Goal: Information Seeking & Learning: Check status

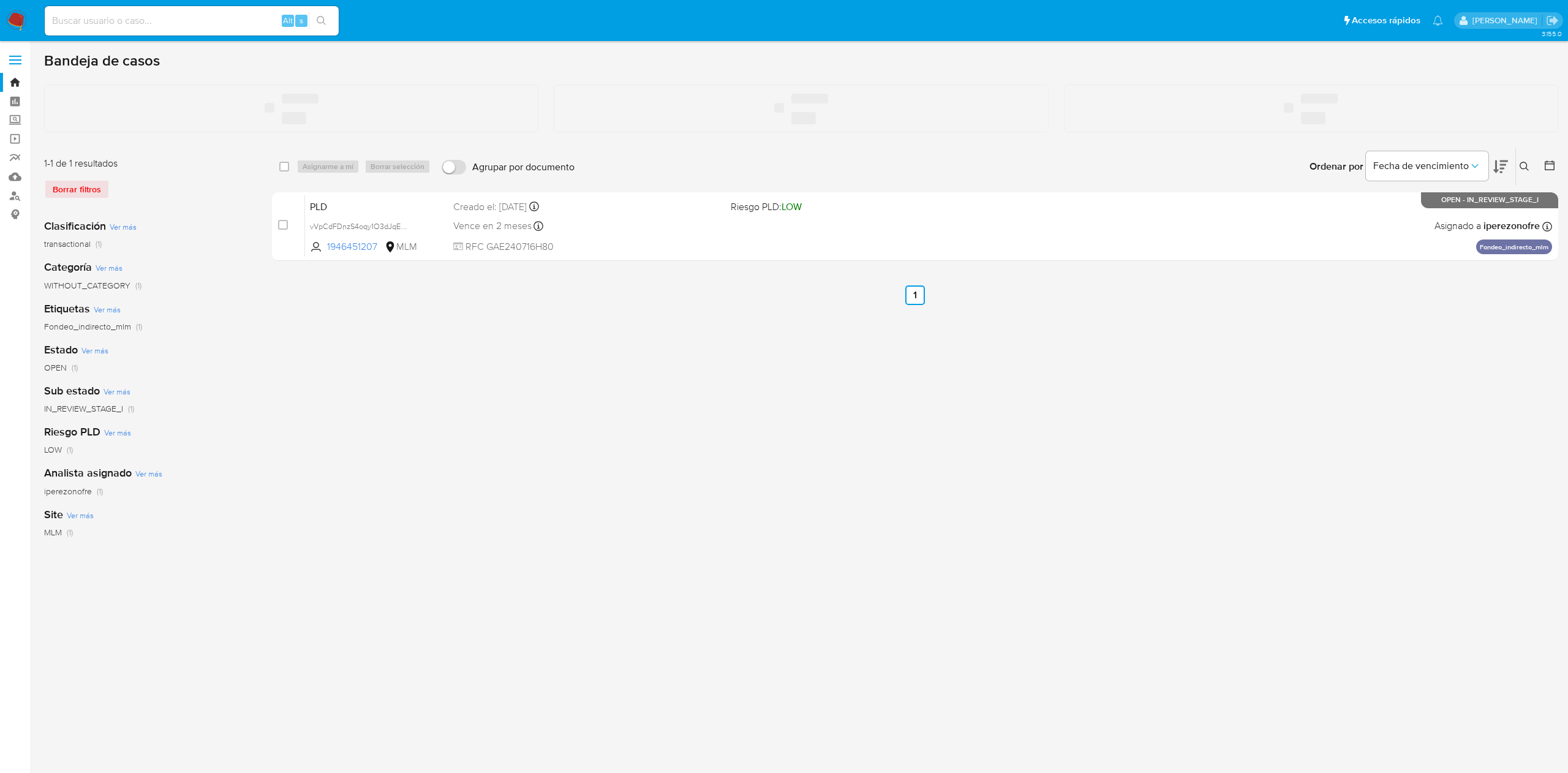
click at [177, 26] on input at bounding box center [192, 21] width 294 height 16
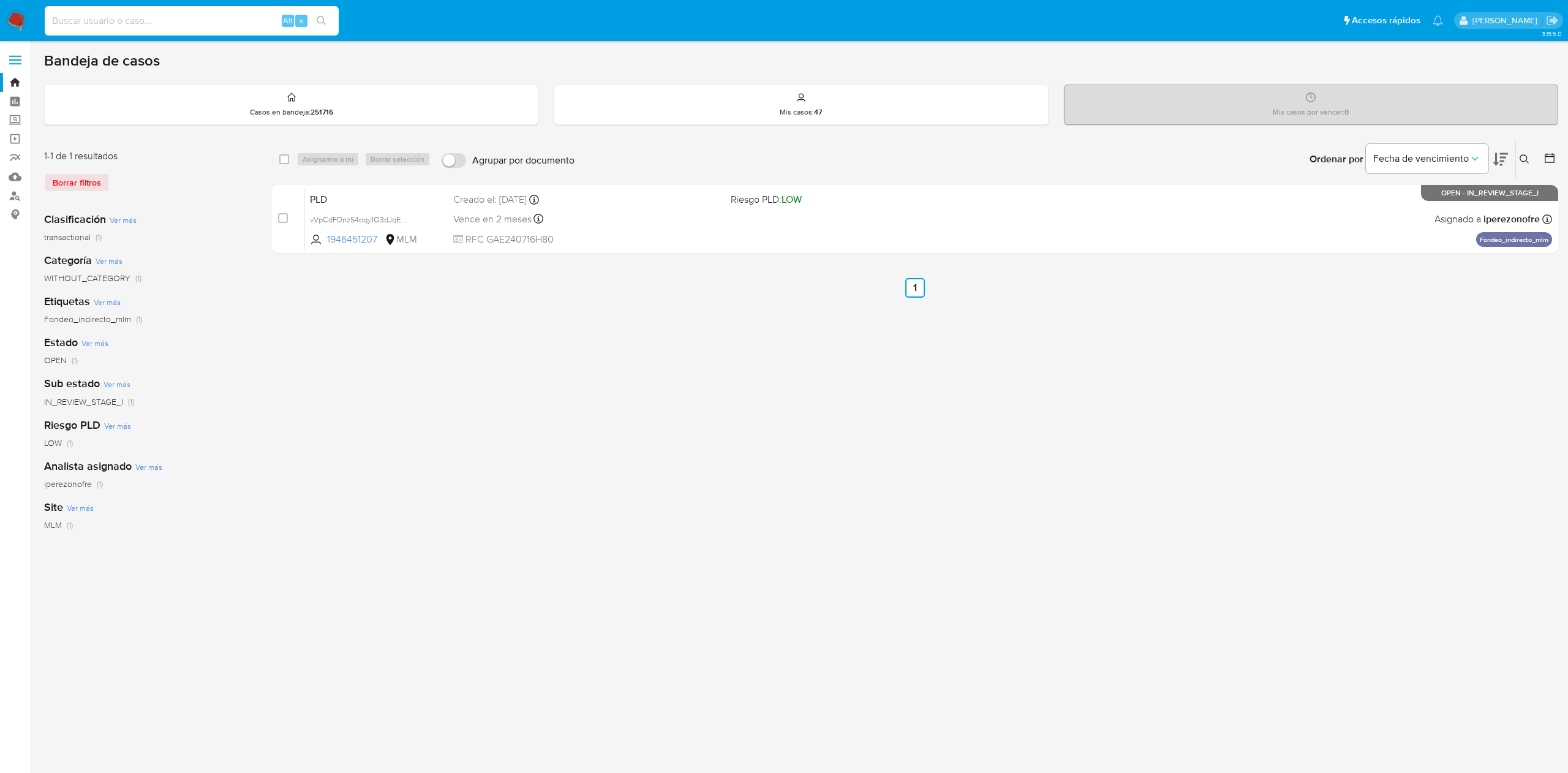
paste input "764457662"
type input "764457662"
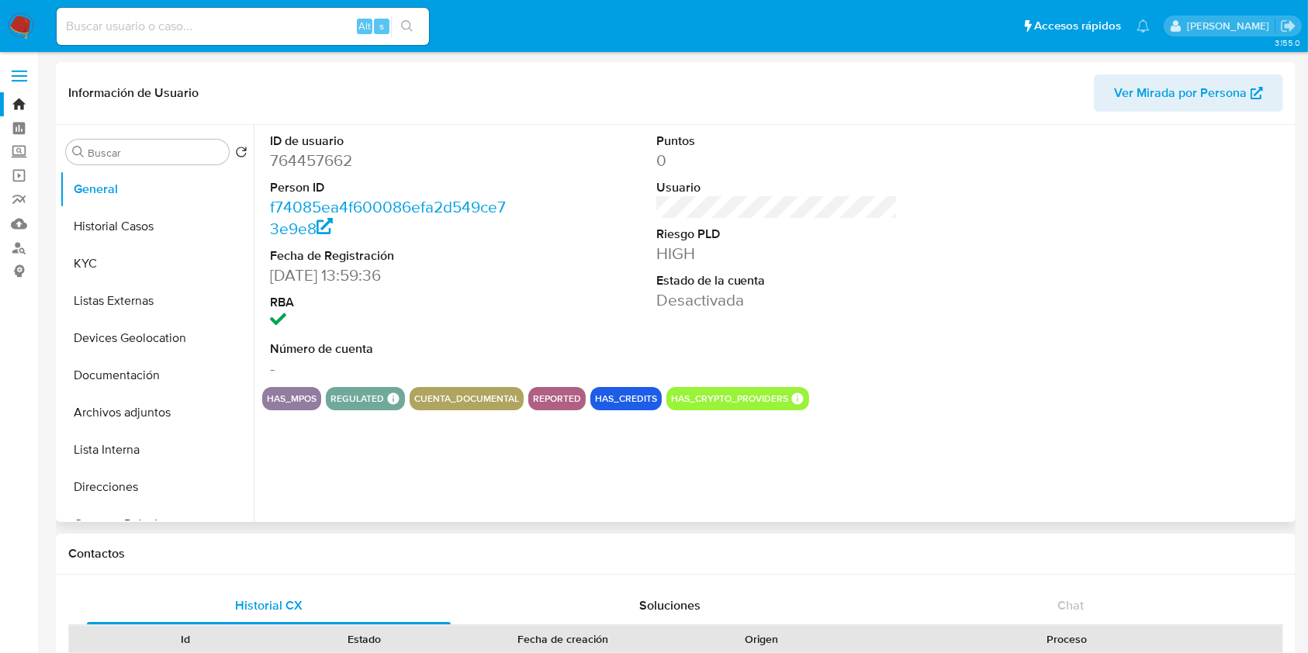
select select "10"
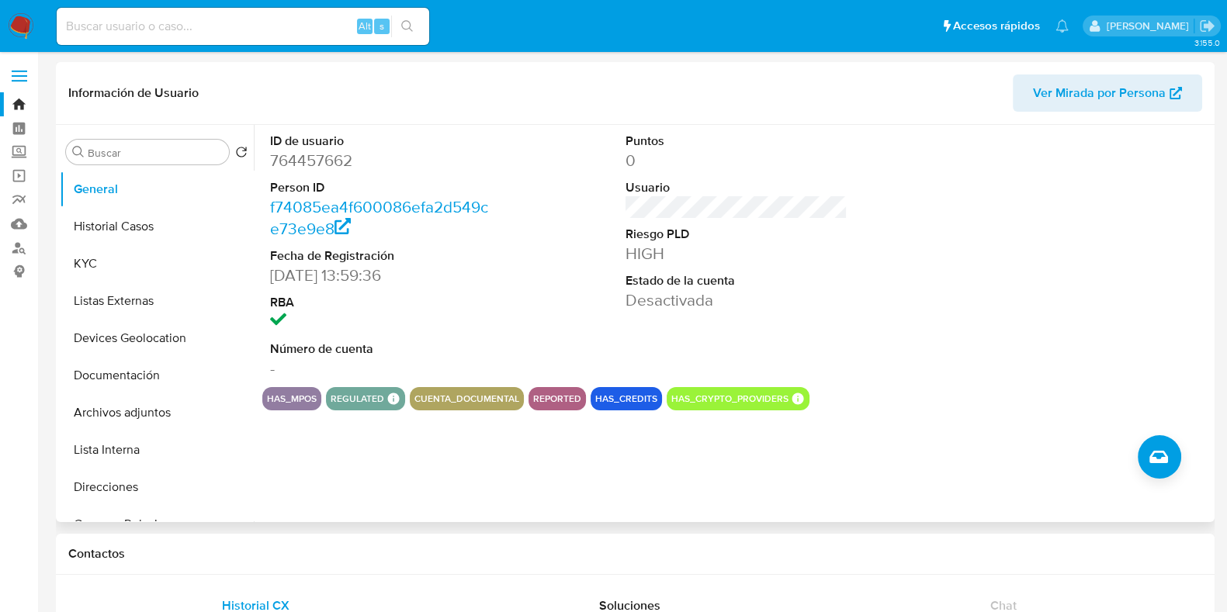
click at [1012, 245] on div at bounding box center [1092, 256] width 237 height 262
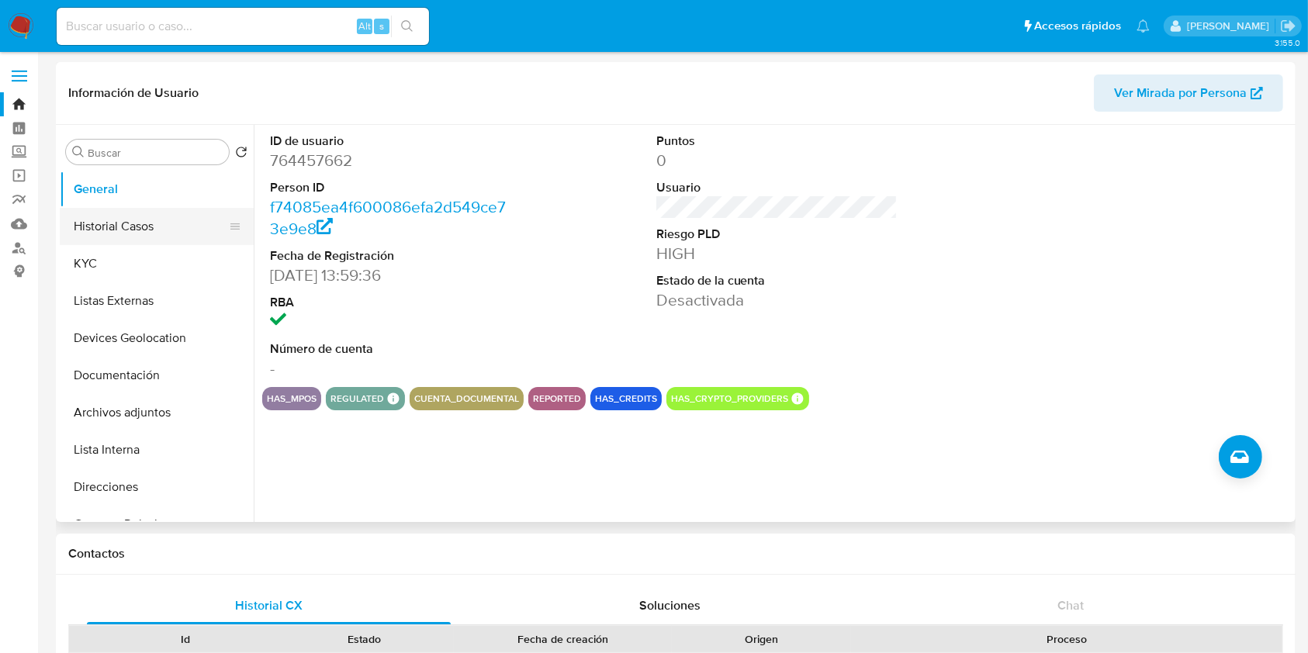
click at [112, 233] on button "Historial Casos" at bounding box center [151, 226] width 182 height 37
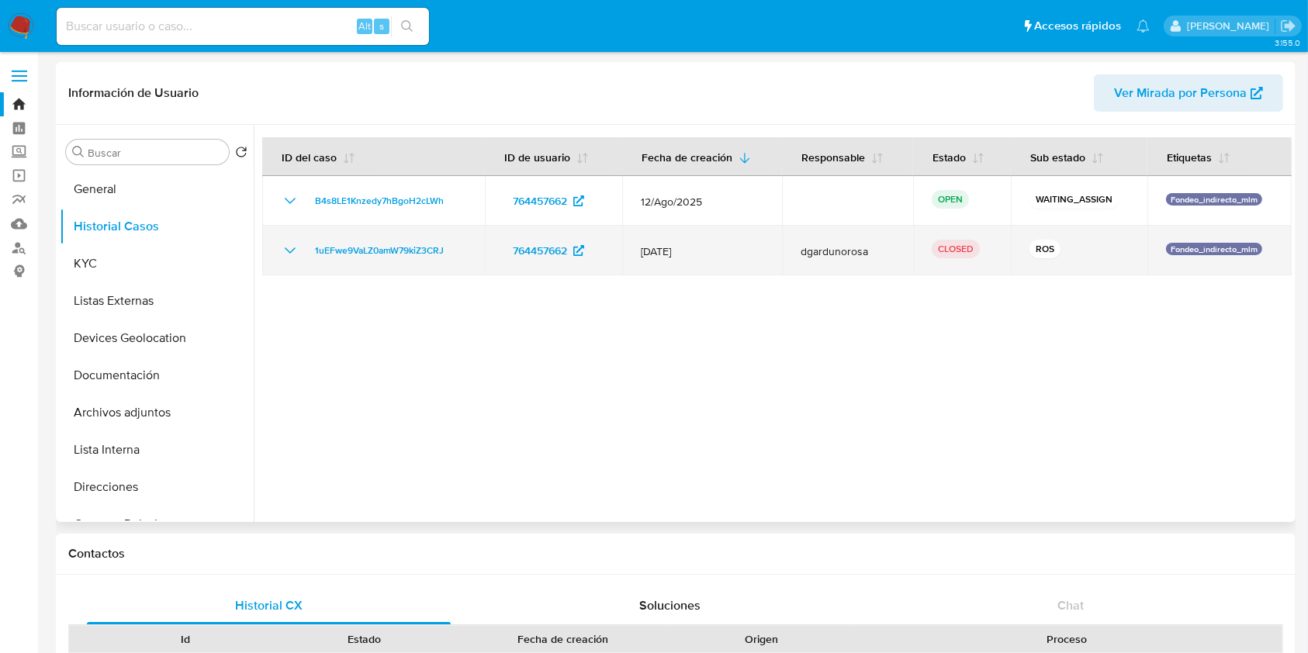
click at [286, 241] on icon "Mostrar/Ocultar" at bounding box center [290, 250] width 19 height 19
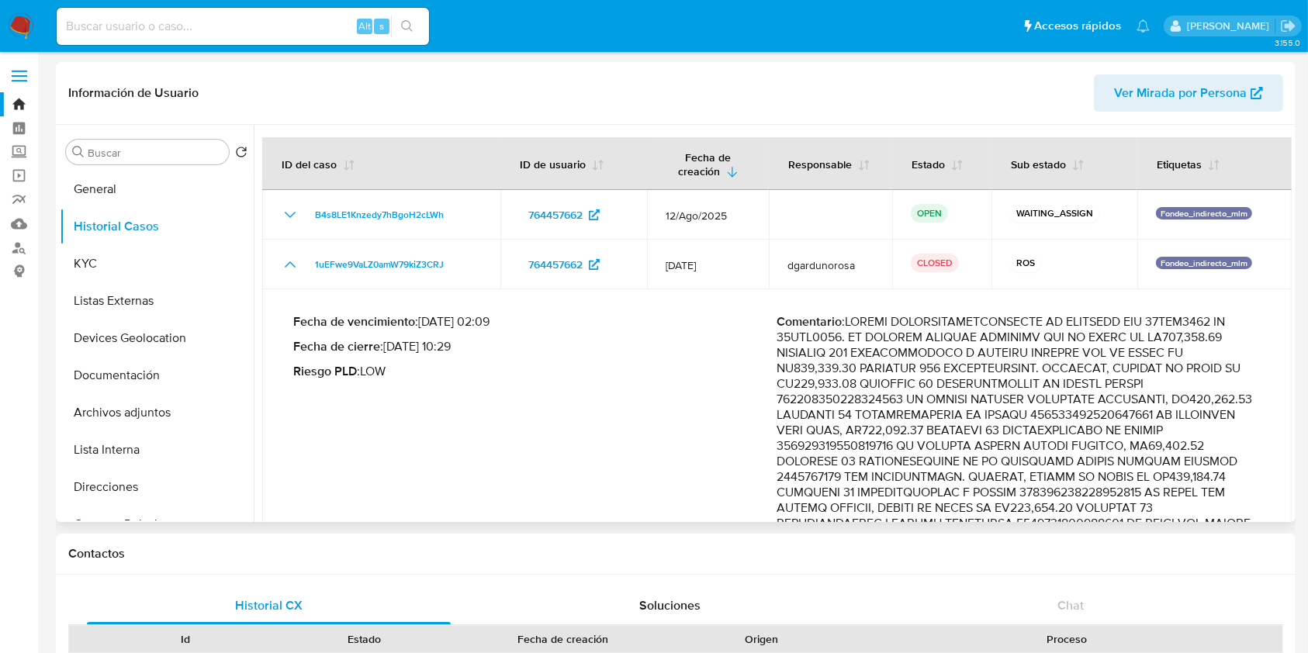
click at [1019, 376] on p "Comentario :" at bounding box center [1019, 578] width 484 height 528
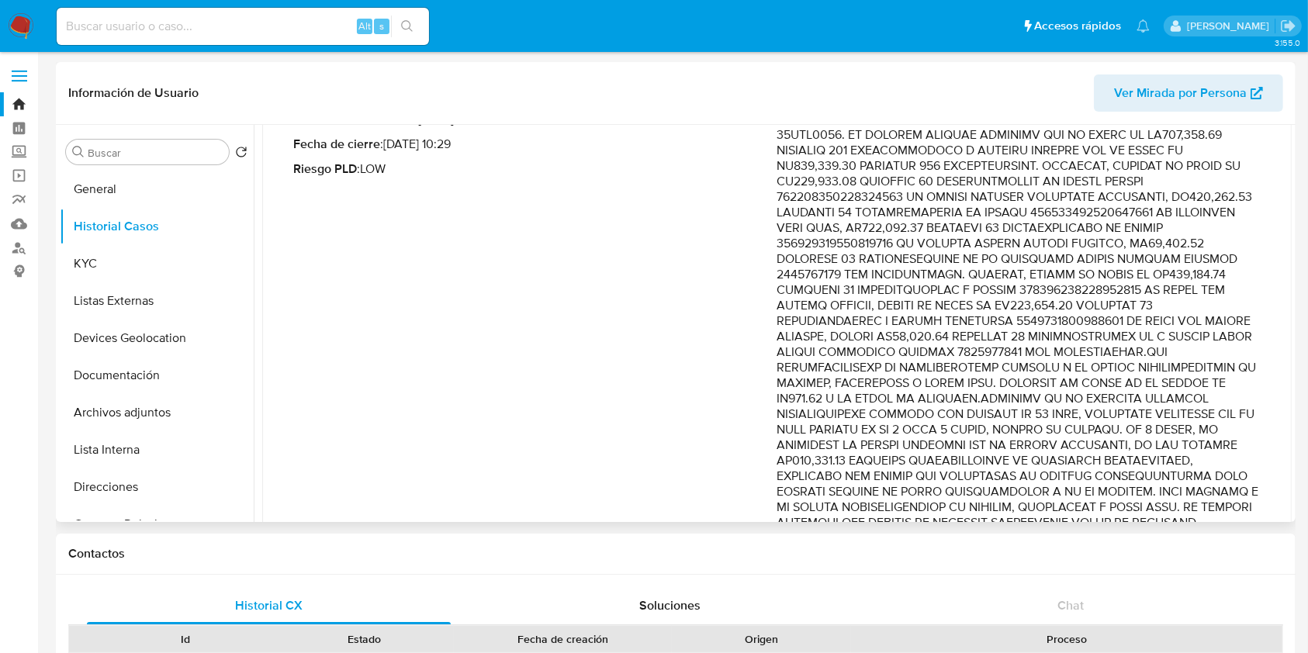
scroll to position [67, 0]
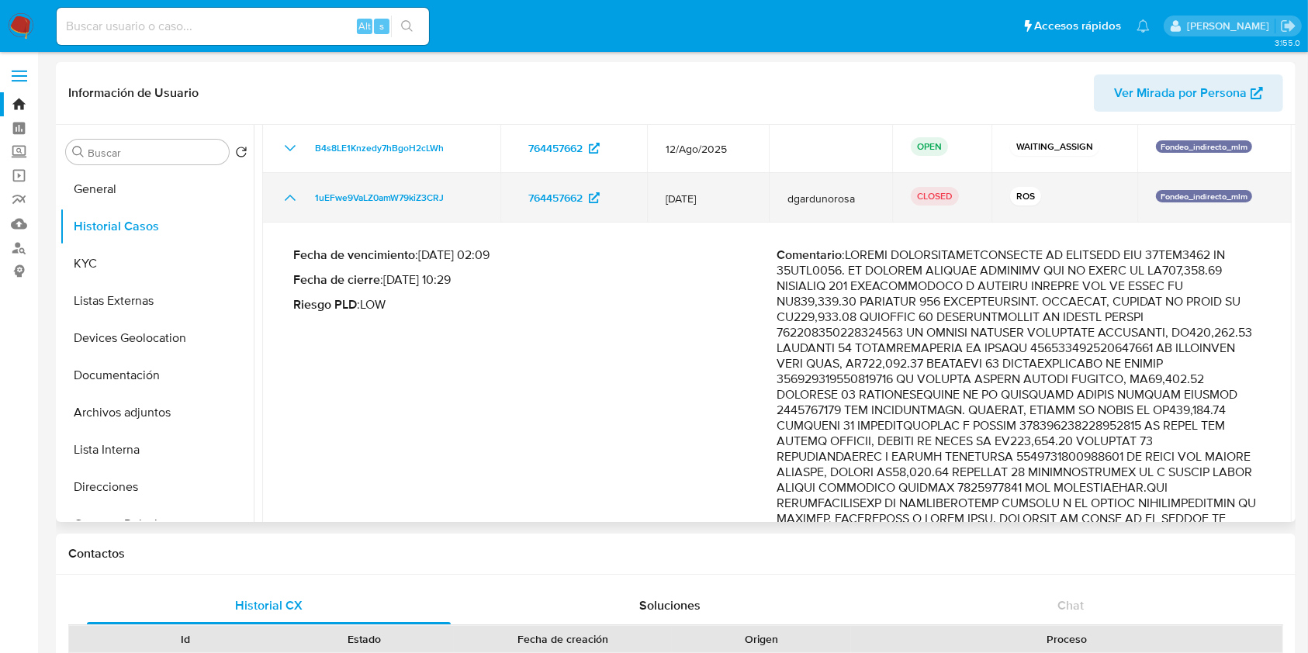
drag, startPoint x: 661, startPoint y: 195, endPoint x: 727, endPoint y: 202, distance: 66.3
click at [727, 202] on td "12/May/2025" at bounding box center [708, 198] width 122 height 50
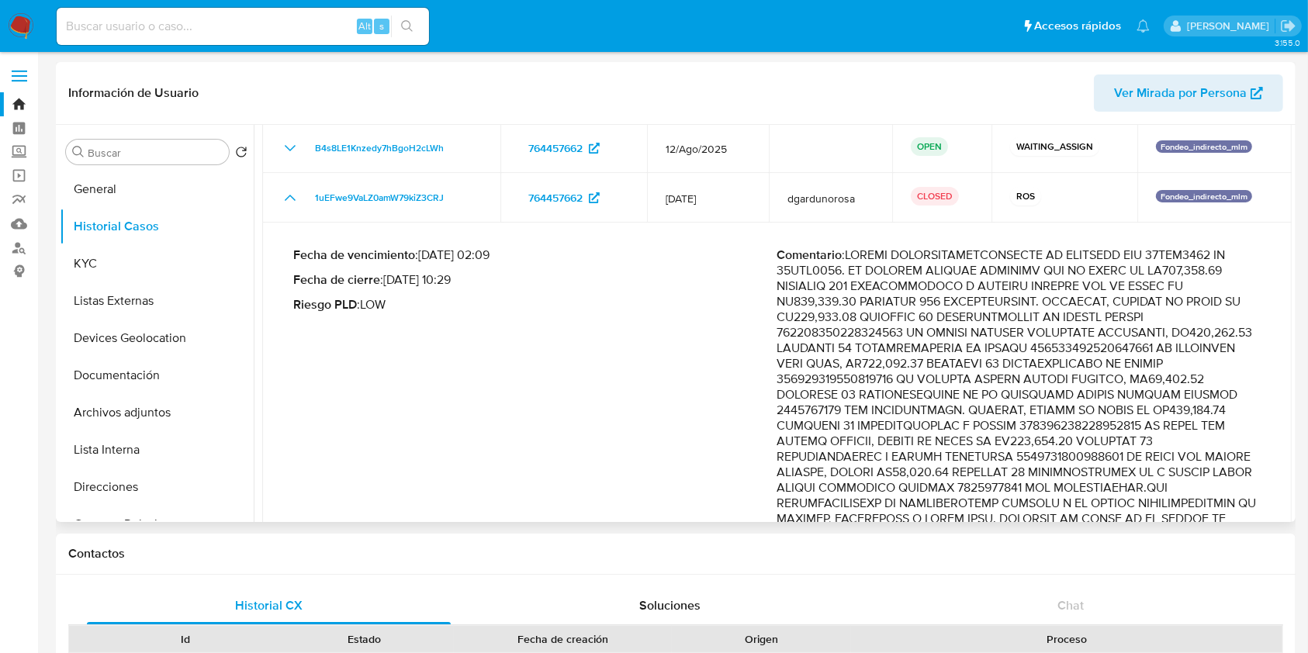
click at [902, 315] on p "Comentario :" at bounding box center [1019, 511] width 484 height 528
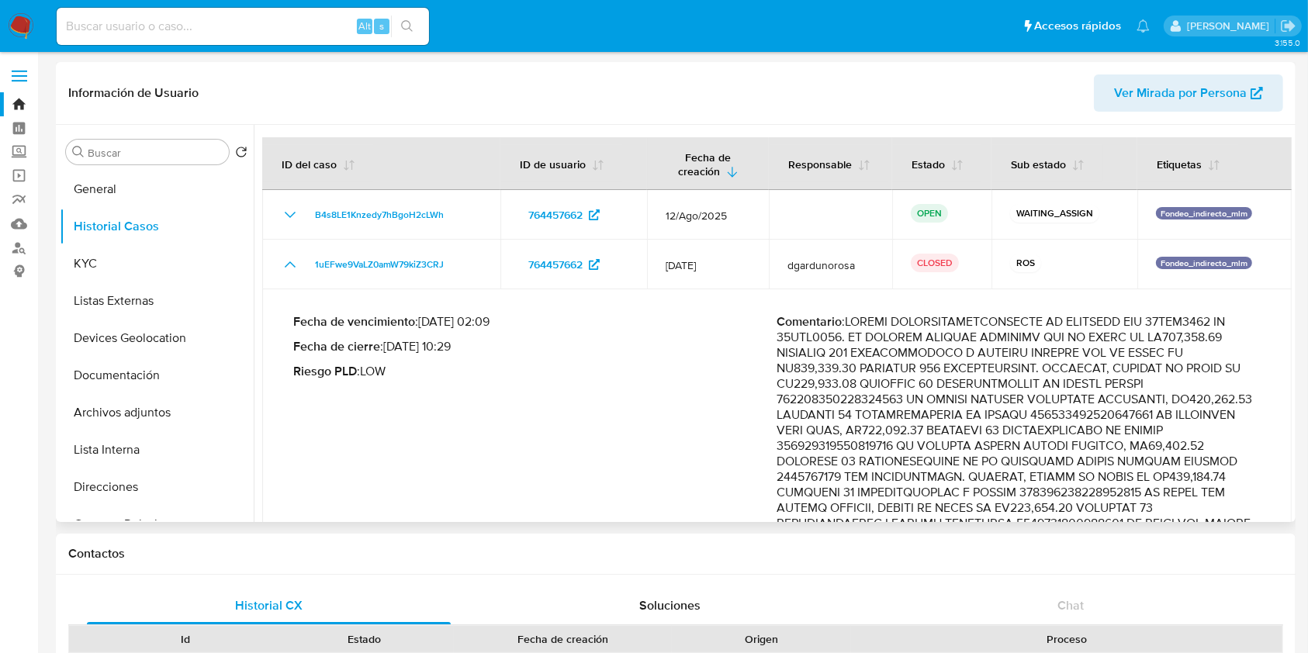
click at [1170, 487] on p "Comentario :" at bounding box center [1019, 578] width 484 height 528
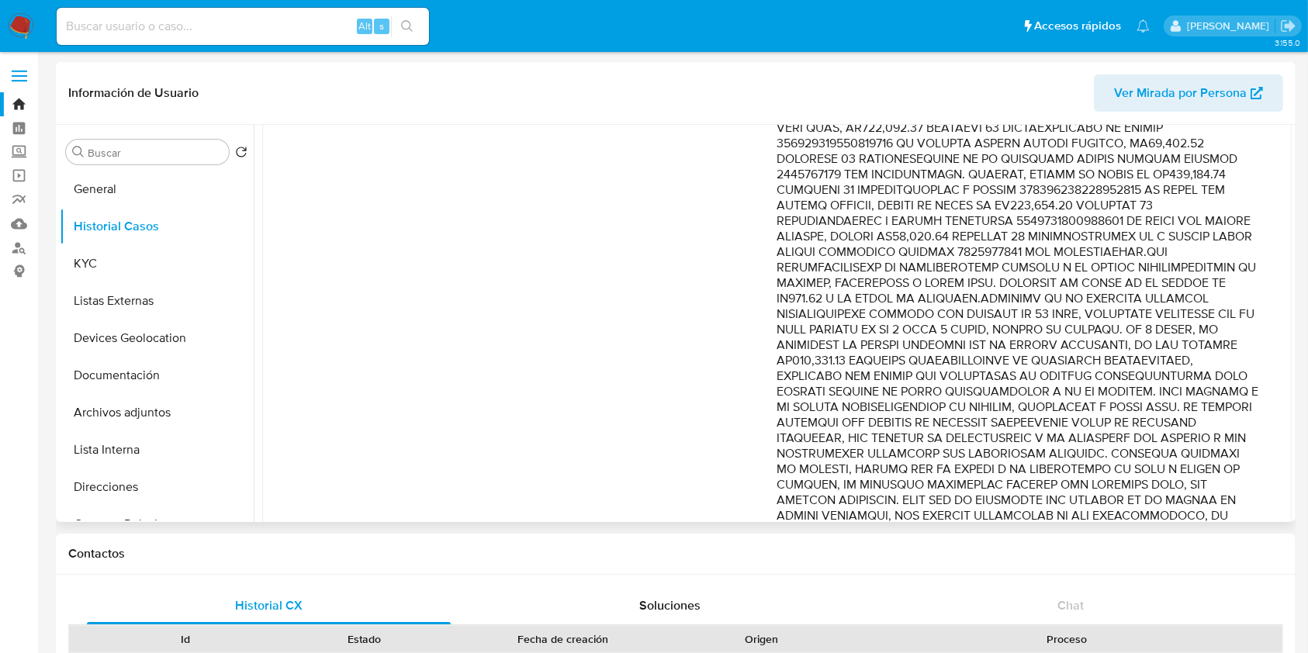
scroll to position [377, 0]
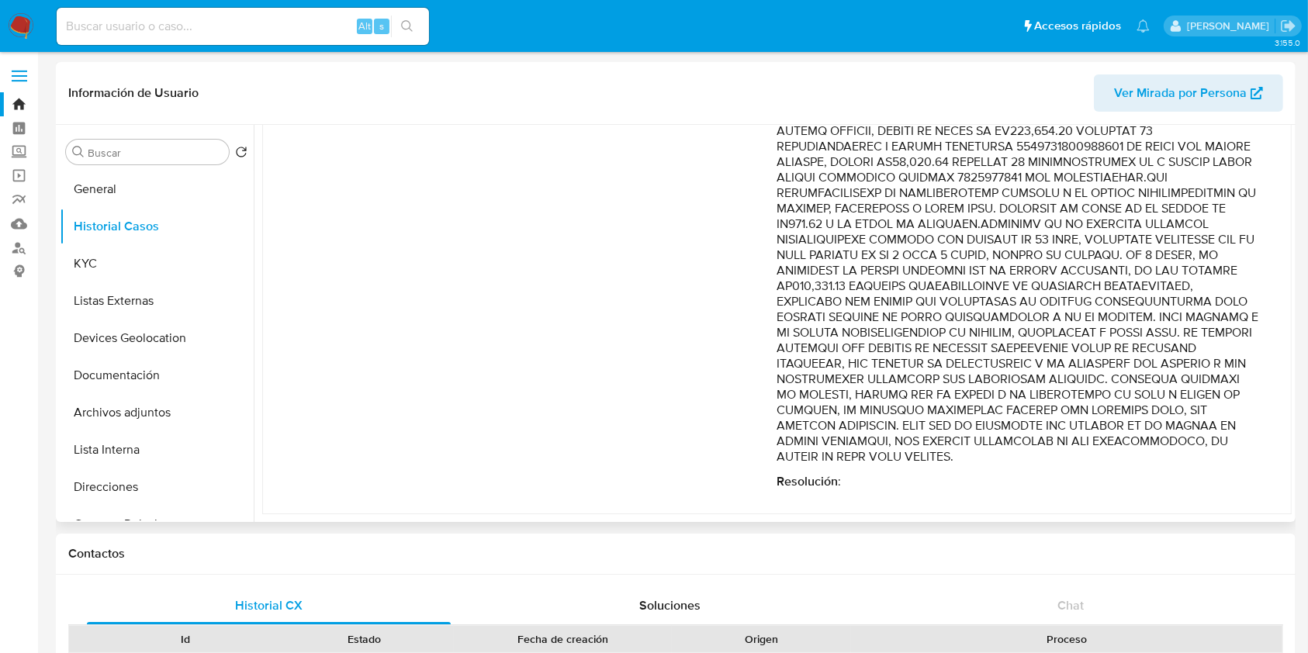
click at [966, 358] on p "Comentario :" at bounding box center [1019, 201] width 484 height 528
drag, startPoint x: 963, startPoint y: 456, endPoint x: 820, endPoint y: 405, distance: 151.7
click at [822, 411] on p "Comentario :" at bounding box center [1019, 201] width 484 height 528
drag, startPoint x: 819, startPoint y: 363, endPoint x: 790, endPoint y: 167, distance: 198.5
click at [790, 167] on p "Comentario :" at bounding box center [1019, 201] width 484 height 528
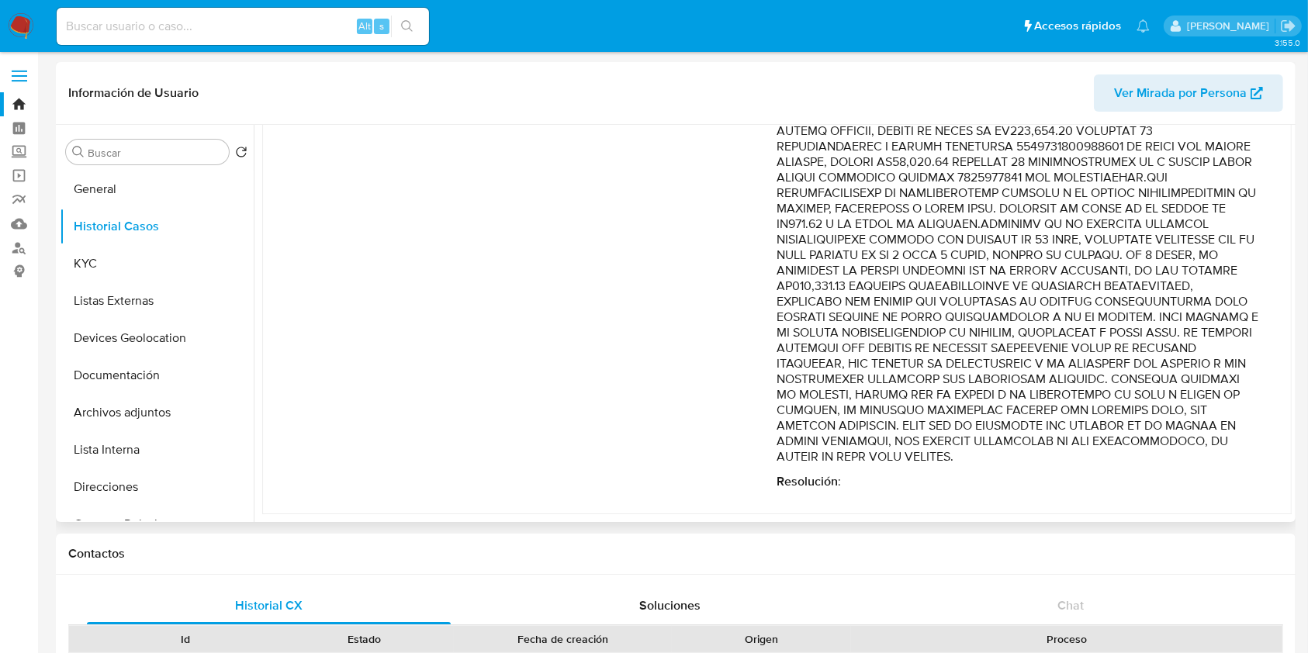
click at [813, 208] on p "Comentario :" at bounding box center [1019, 201] width 484 height 528
drag, startPoint x: 776, startPoint y: 238, endPoint x: 927, endPoint y: 454, distance: 263.4
click at [927, 454] on p "Comentario :" at bounding box center [1019, 201] width 484 height 528
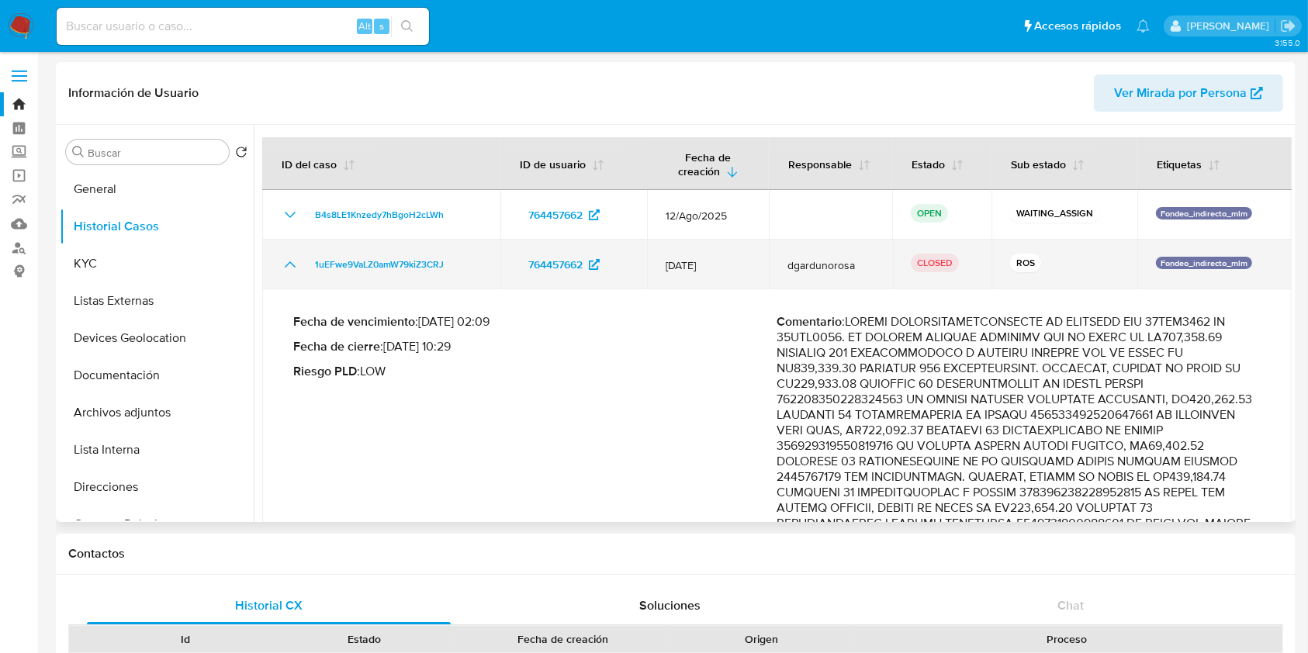
click at [295, 267] on icon "Mostrar/Ocultar" at bounding box center [290, 264] width 19 height 19
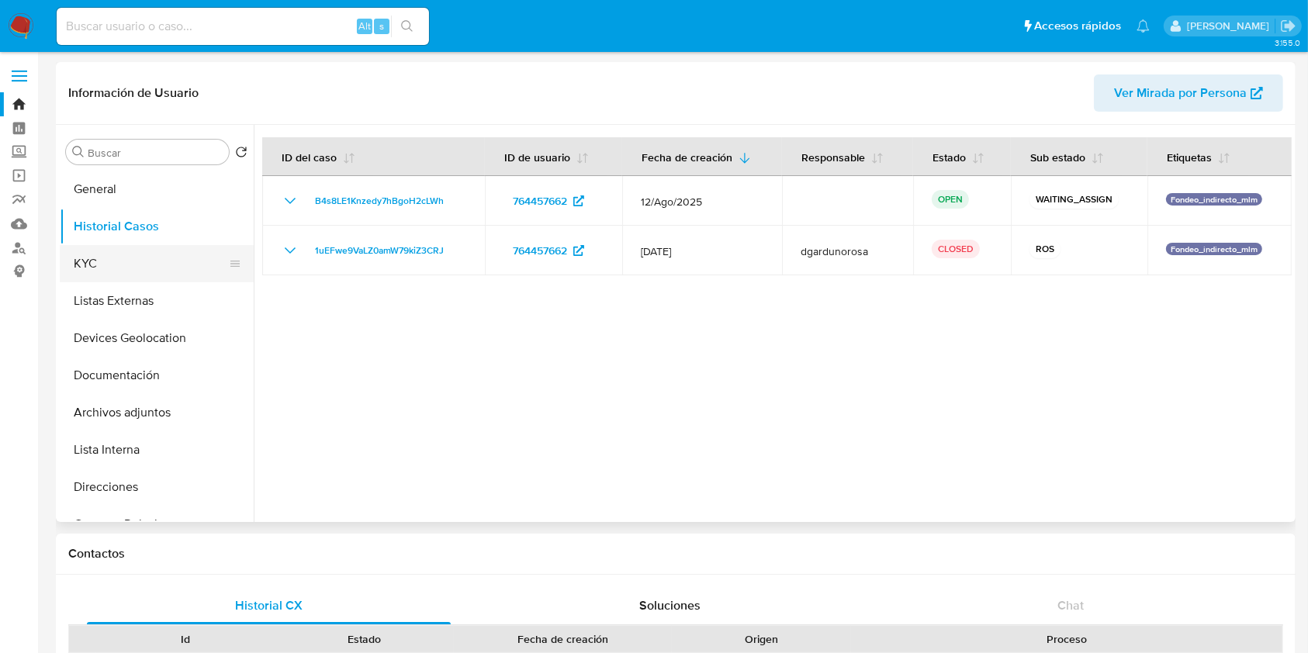
click at [93, 268] on button "KYC" at bounding box center [151, 263] width 182 height 37
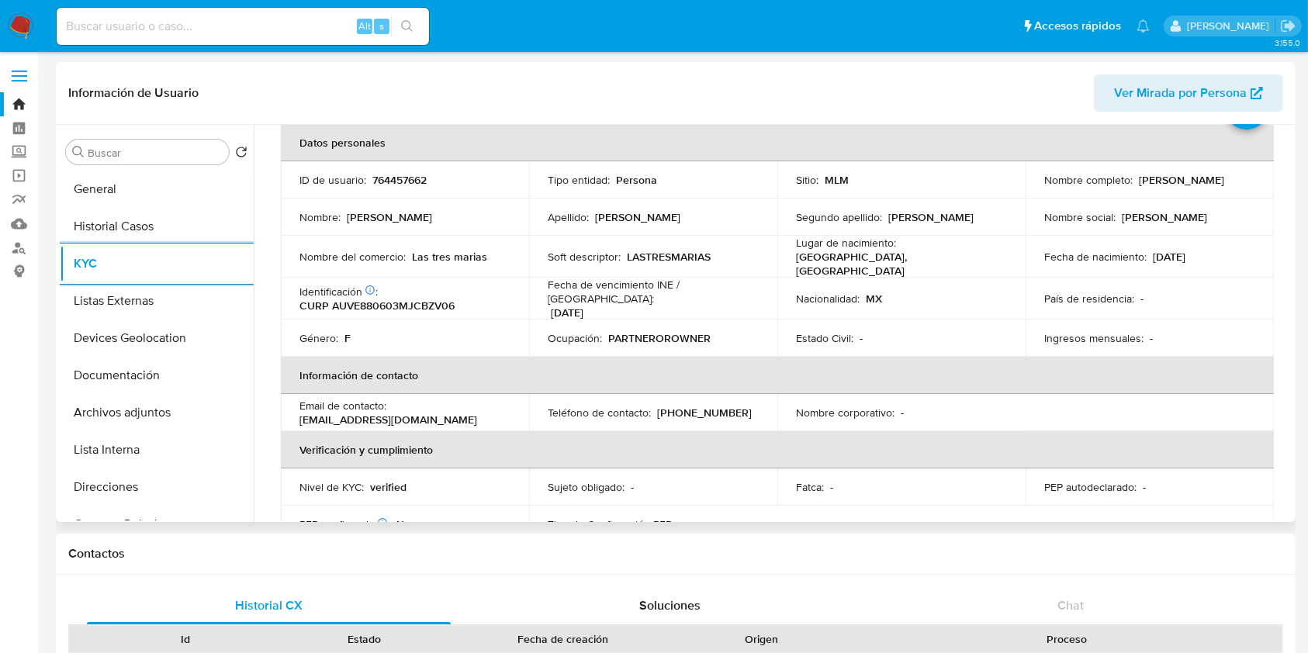
scroll to position [103, 0]
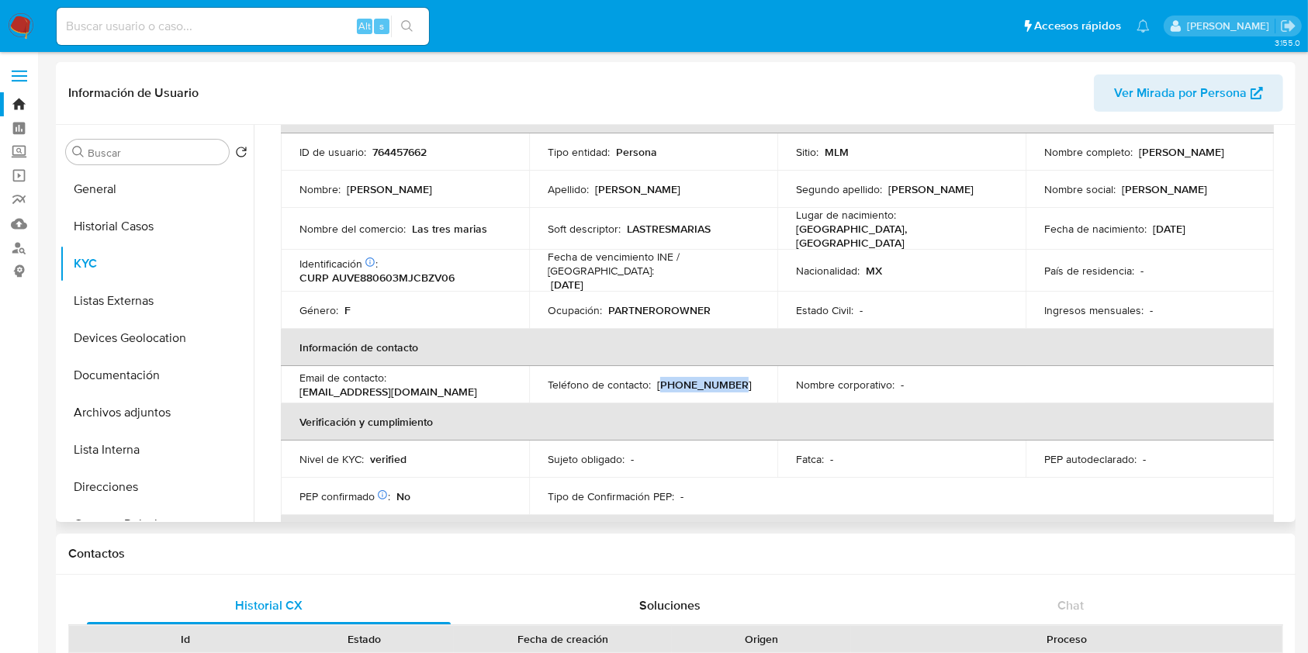
drag, startPoint x: 715, startPoint y: 371, endPoint x: 657, endPoint y: 375, distance: 58.3
click at [657, 378] on p "(33) 35899178" at bounding box center [704, 385] width 95 height 14
copy p "33) 35899178"
drag, startPoint x: 429, startPoint y: 385, endPoint x: 295, endPoint y: 381, distance: 134.3
click at [295, 381] on td "Email de contacto : aburtoeva55@gmail.com" at bounding box center [405, 384] width 248 height 37
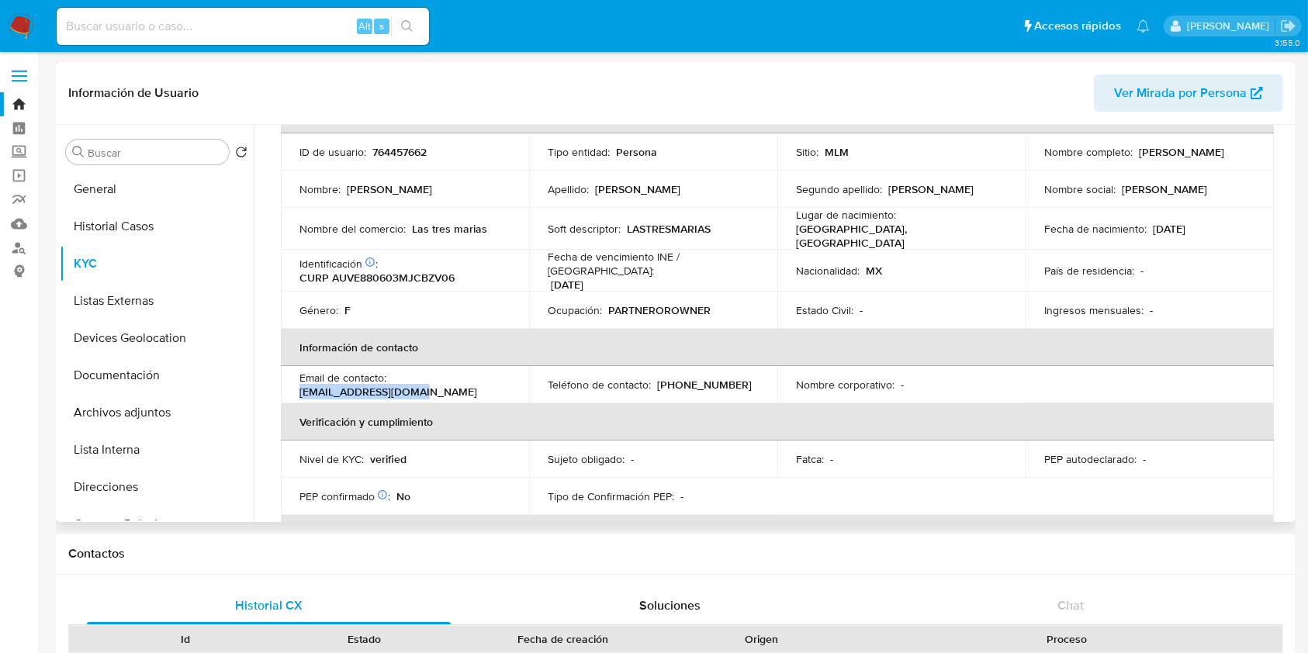
copy p "aburtoeva55@gmail.com"
click at [658, 303] on p "PARTNEROROWNER" at bounding box center [659, 310] width 102 height 14
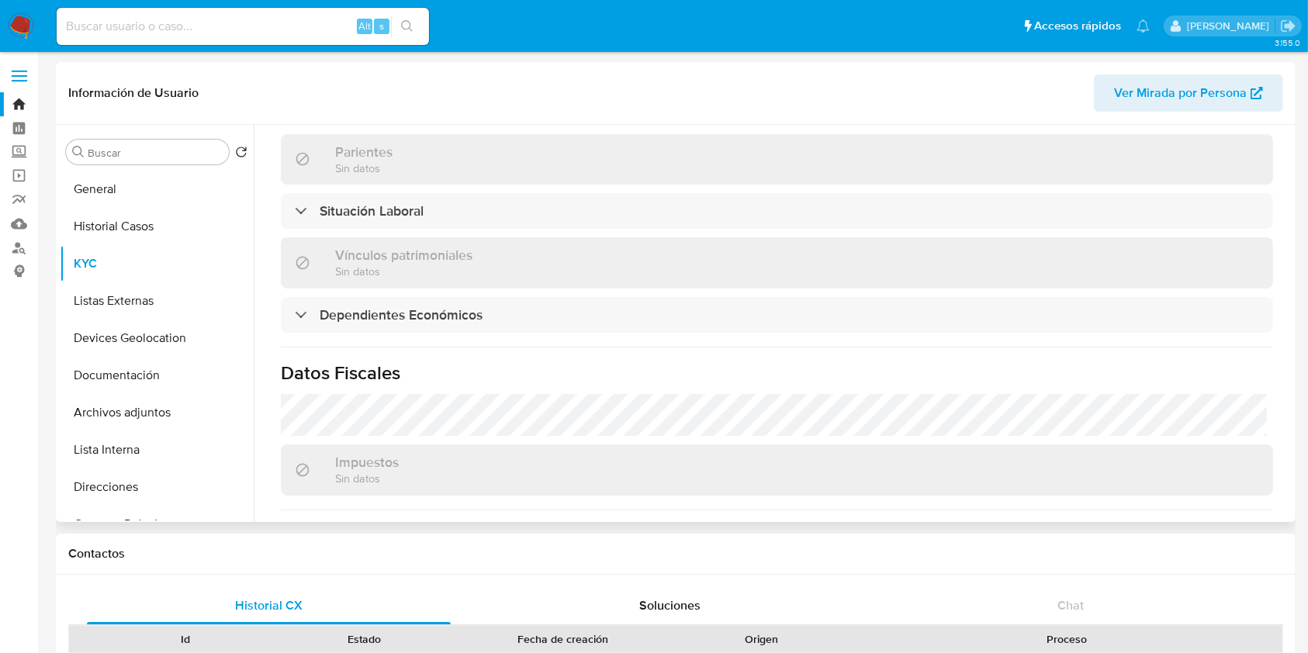
scroll to position [738, 0]
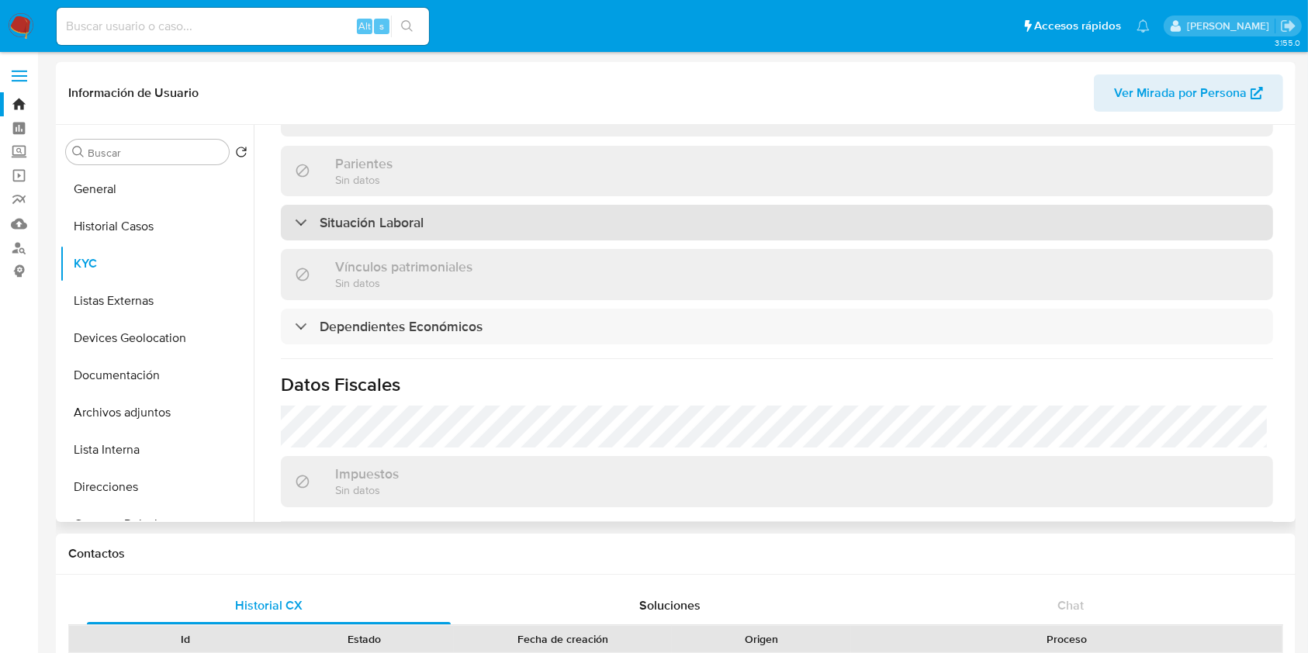
click at [468, 215] on div "Situación Laboral" at bounding box center [777, 223] width 992 height 36
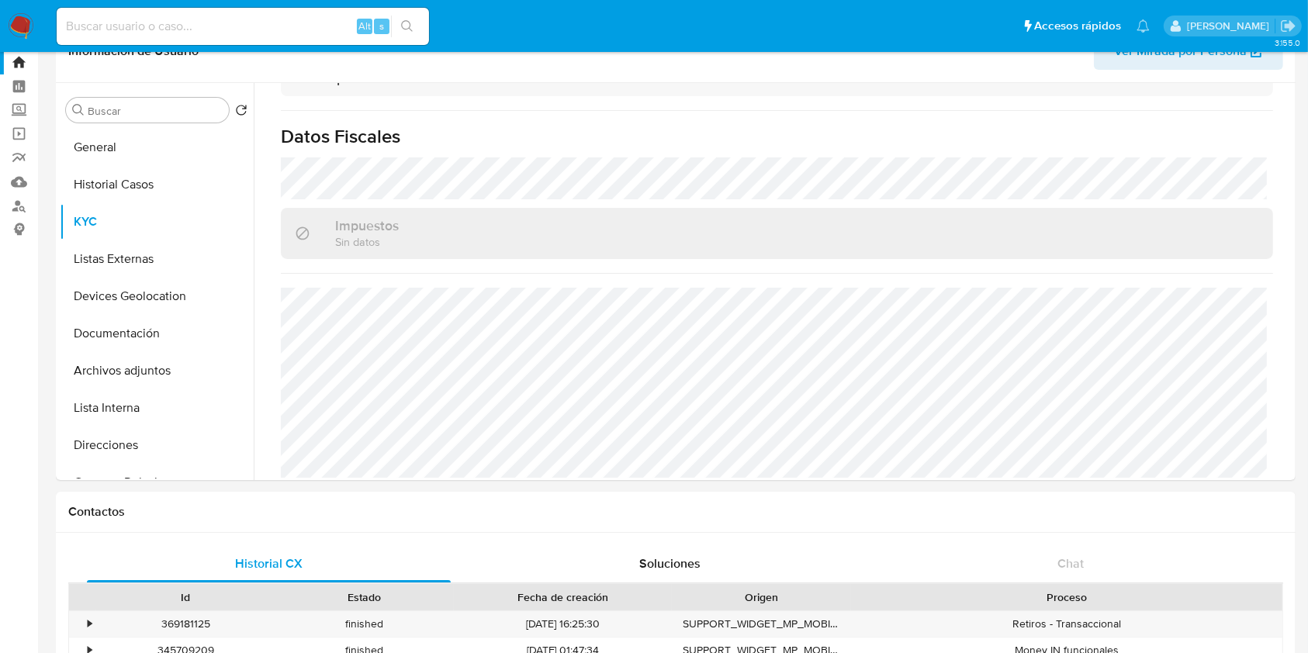
scroll to position [0, 0]
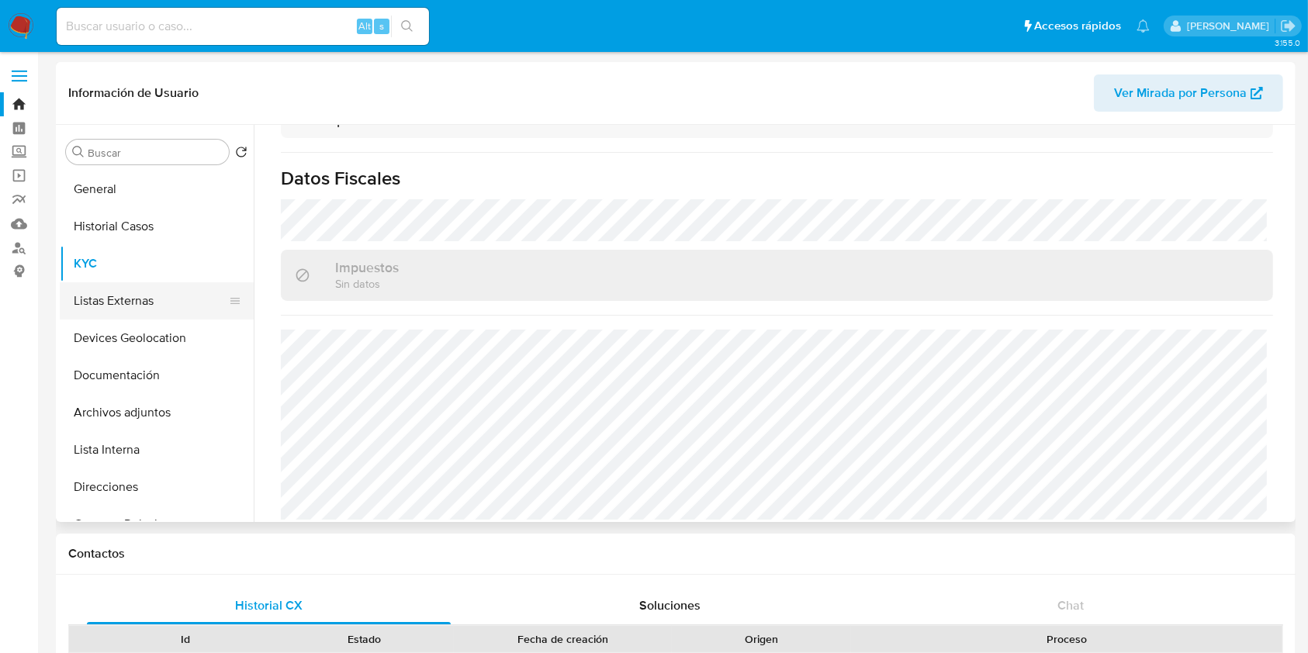
click at [146, 303] on button "Listas Externas" at bounding box center [151, 300] width 182 height 37
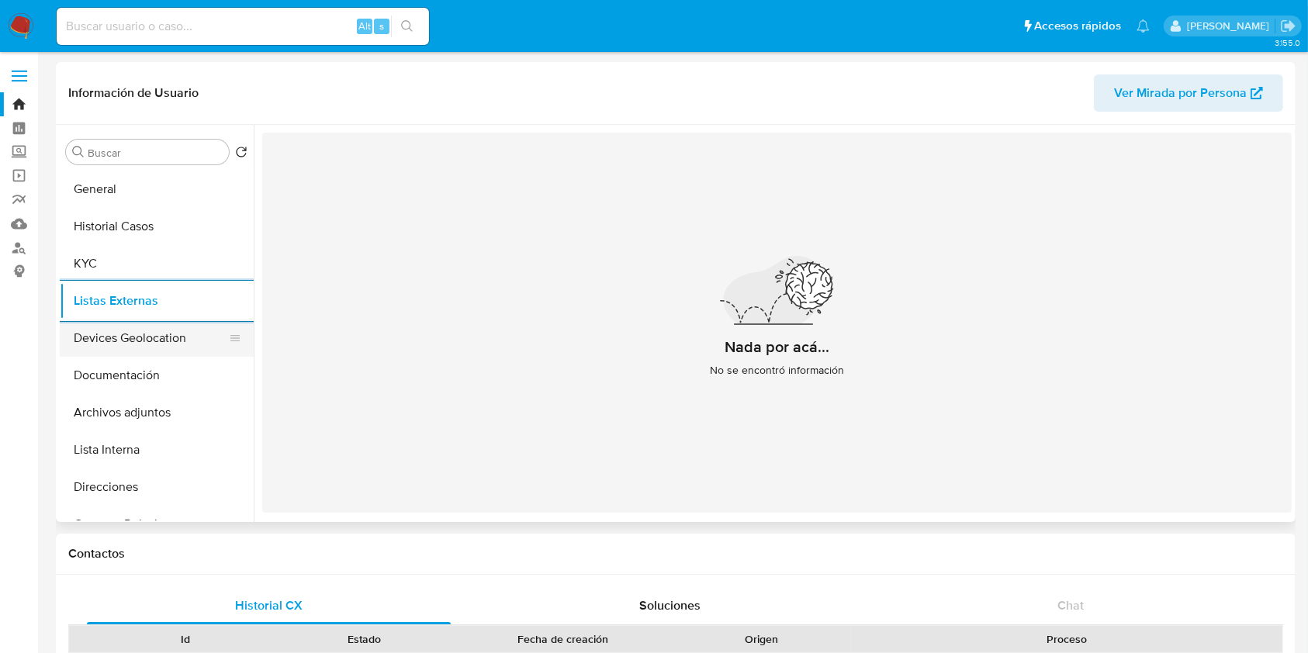
click at [155, 328] on button "Devices Geolocation" at bounding box center [151, 338] width 182 height 37
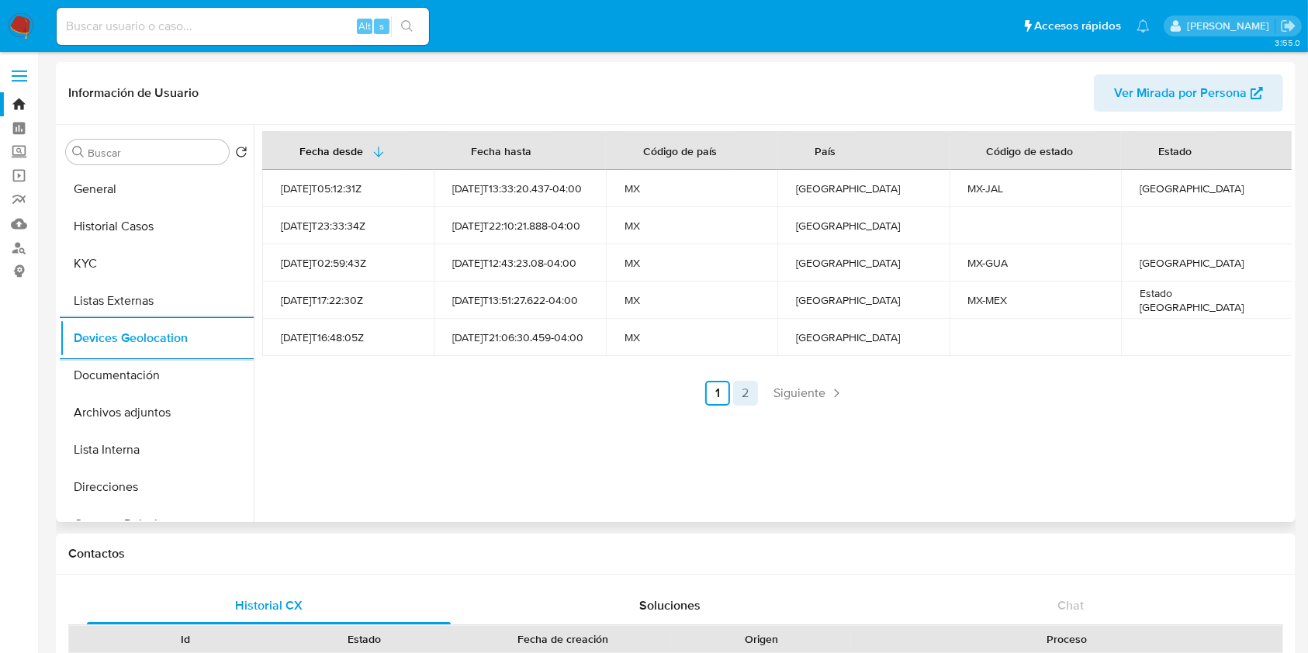
click at [739, 387] on link "2" at bounding box center [745, 393] width 25 height 25
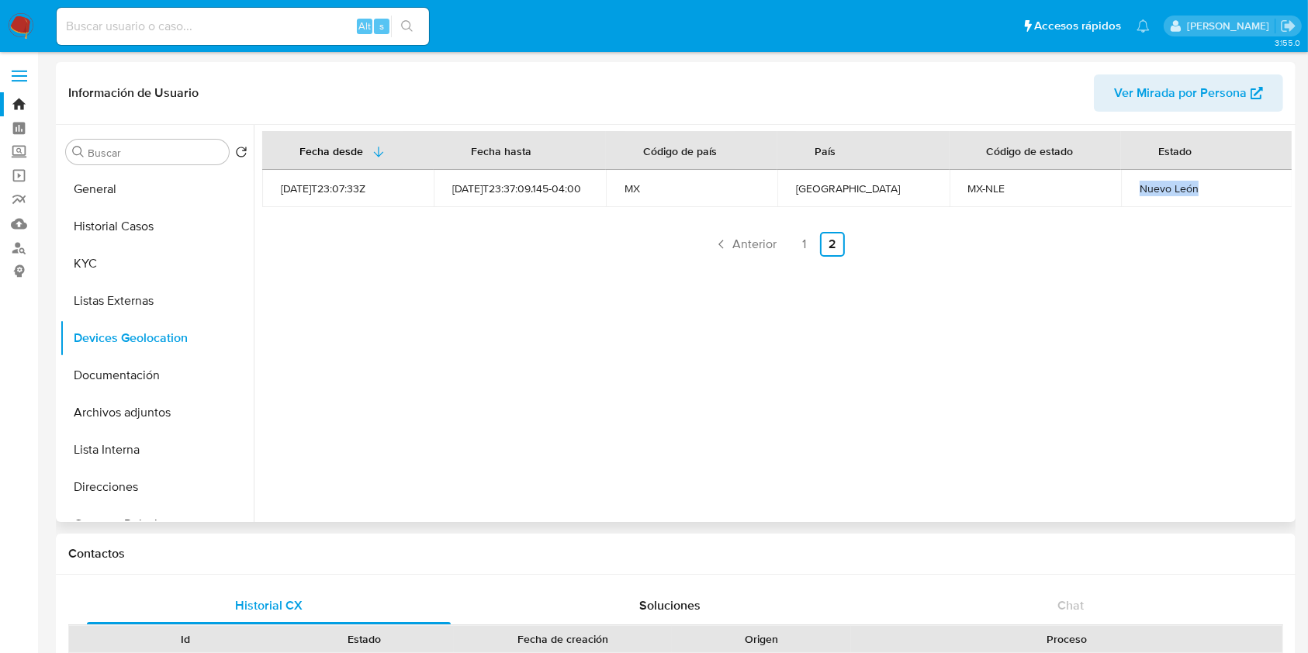
drag, startPoint x: 1136, startPoint y: 189, endPoint x: 1200, endPoint y: 191, distance: 64.4
click at [1200, 191] on div "Nuevo León" at bounding box center [1207, 189] width 134 height 14
copy div "Nuevo León"
click at [803, 243] on link "1" at bounding box center [804, 244] width 25 height 25
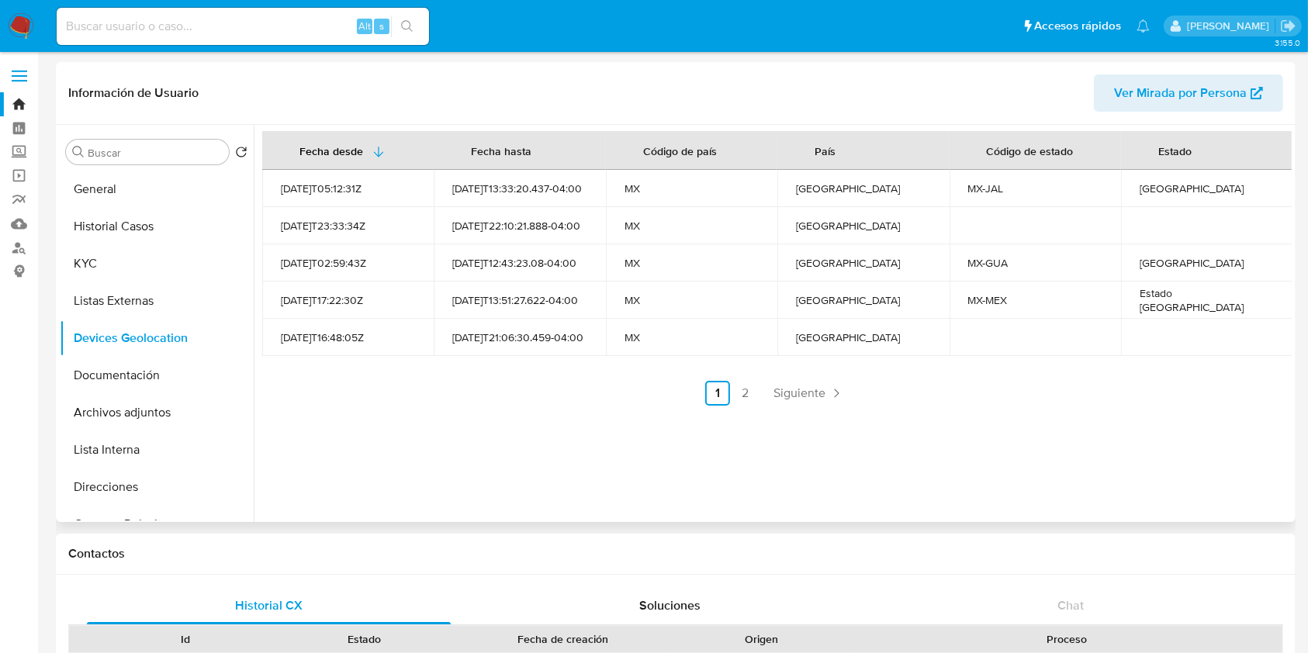
click at [1151, 186] on div "Jalisco" at bounding box center [1207, 189] width 134 height 14
copy div "Jalisco"
click at [1161, 256] on div "Guanajuato" at bounding box center [1207, 263] width 134 height 14
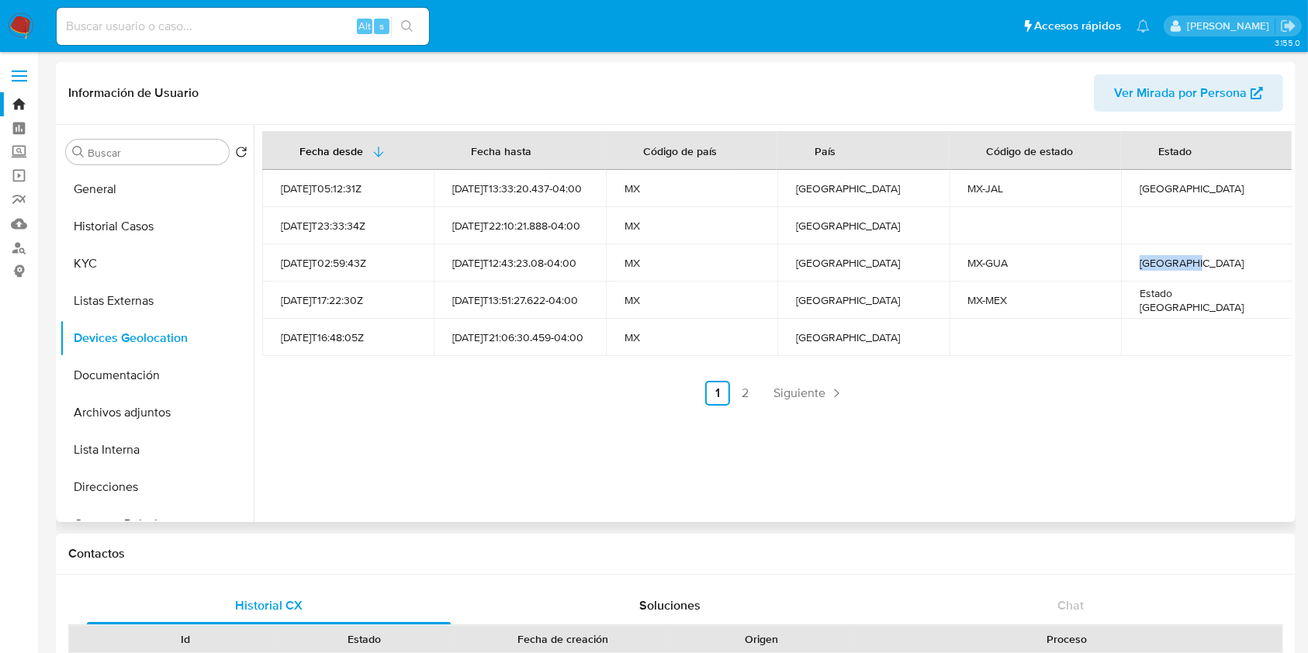
copy div "Guanajuato"
drag, startPoint x: 1229, startPoint y: 299, endPoint x: 1130, endPoint y: 299, distance: 99.3
click at [1130, 299] on td "Estado De México" at bounding box center [1206, 300] width 171 height 37
copy div "Estado De México"
click at [598, 497] on div "Fecha desde Fecha hasta Código de país País Código de estado Estado 2022-02-28T…" at bounding box center [773, 323] width 1038 height 397
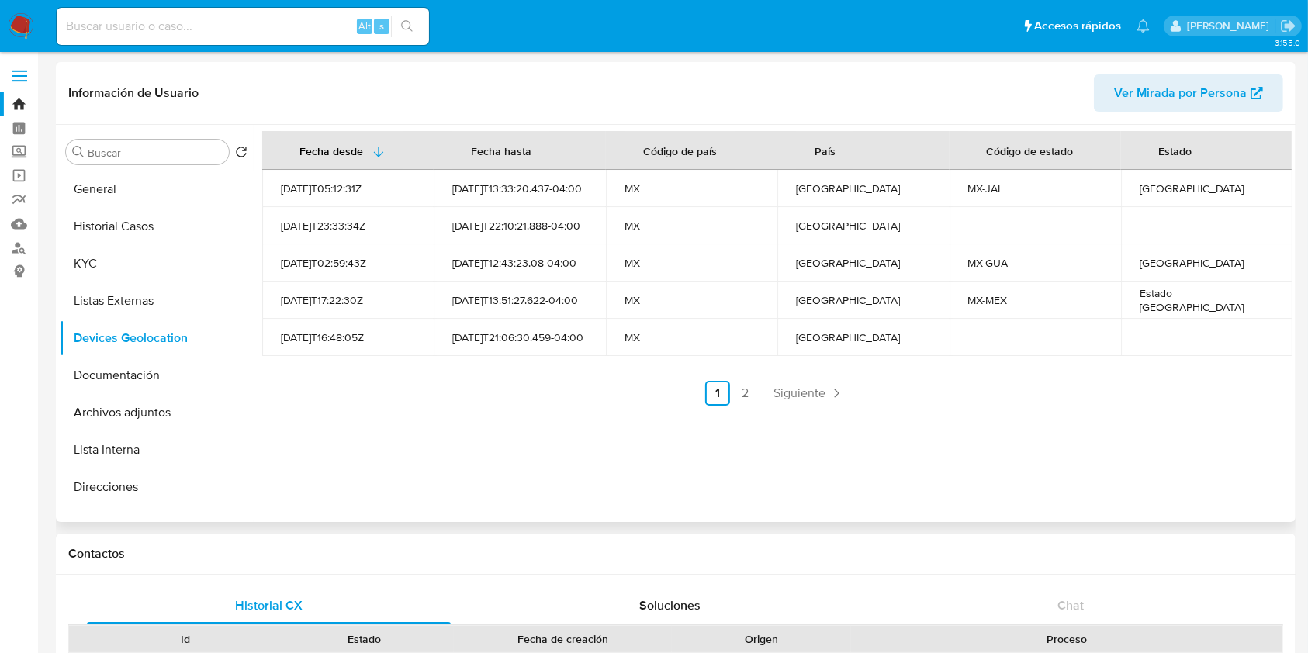
click at [484, 455] on div "Fecha desde Fecha hasta Código de país País Código de estado Estado 2022-02-28T…" at bounding box center [773, 323] width 1038 height 397
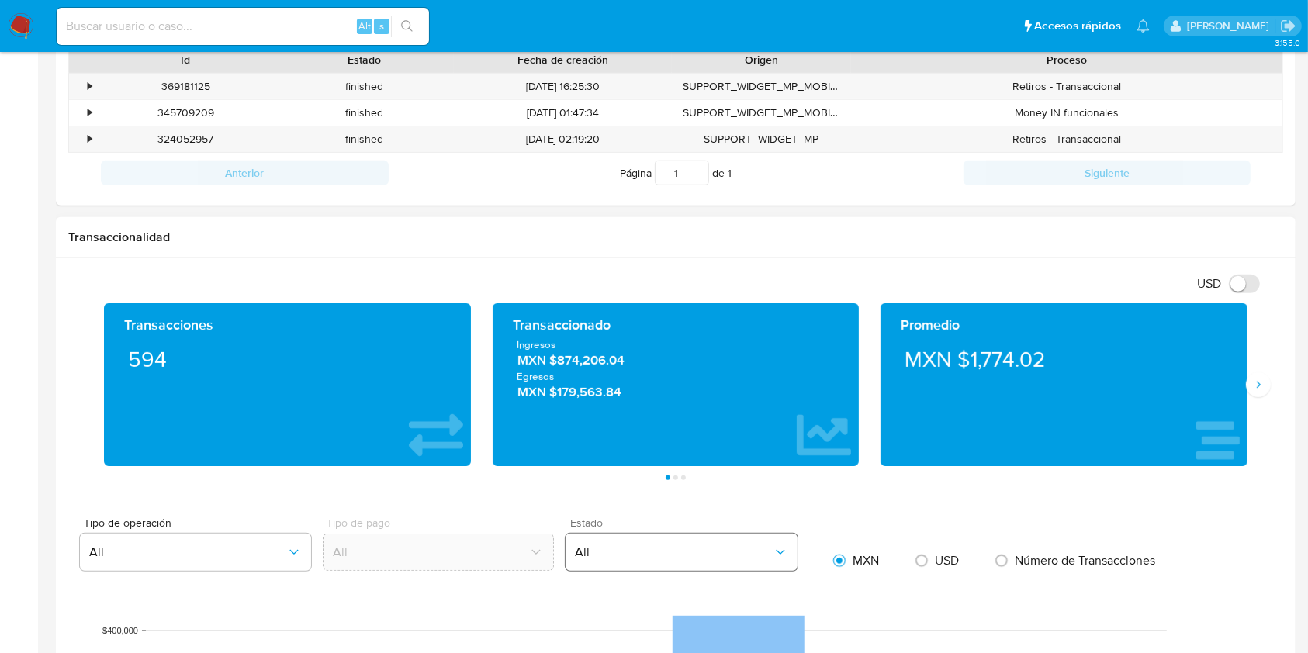
scroll to position [621, 0]
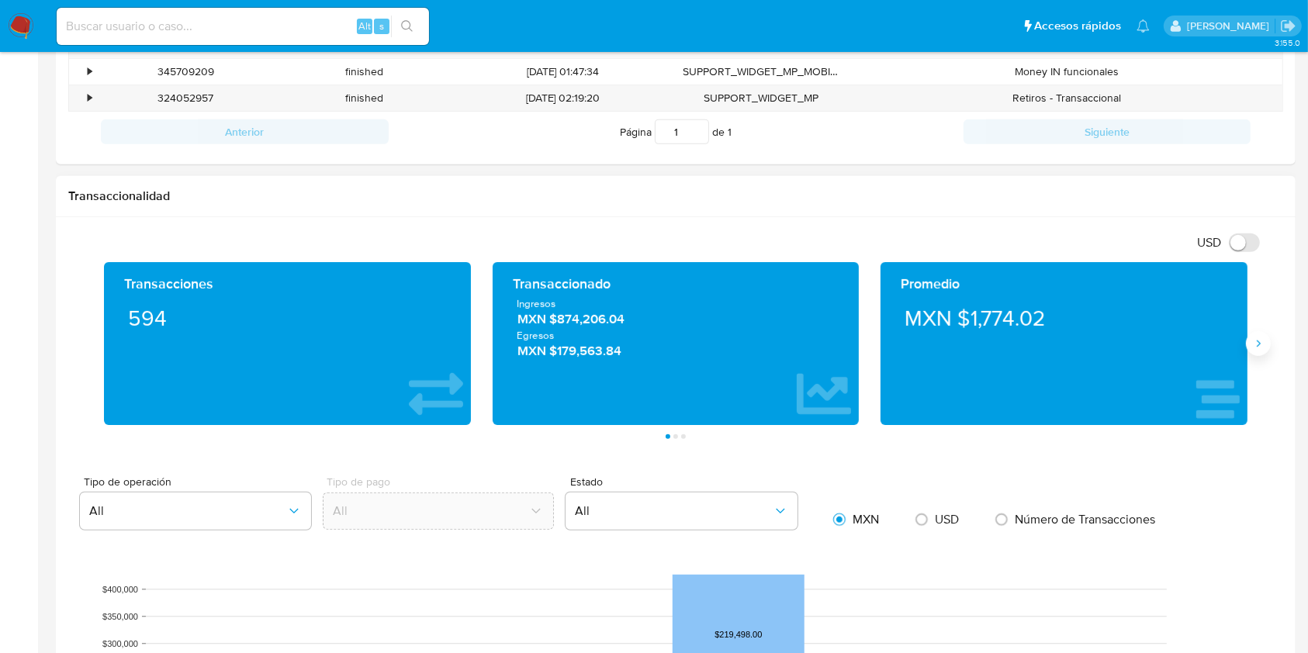
click at [1250, 351] on button "Siguiente" at bounding box center [1258, 343] width 25 height 25
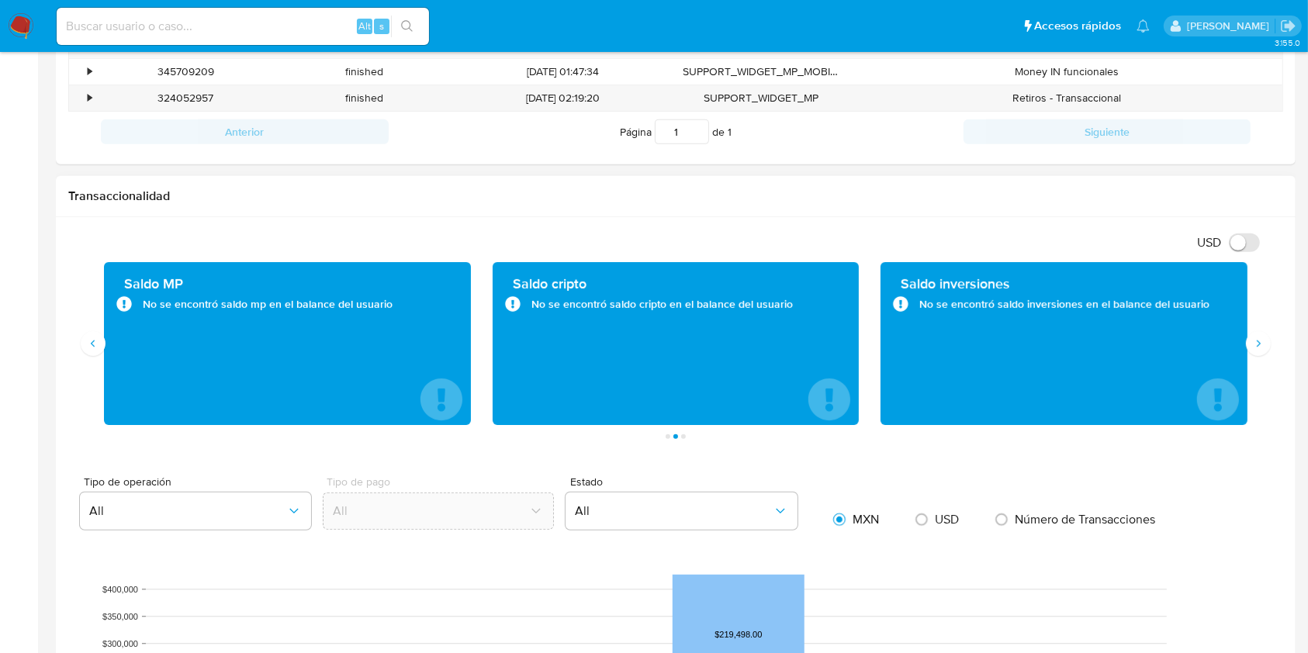
drag, startPoint x: 149, startPoint y: 307, endPoint x: 403, endPoint y: 306, distance: 254.5
click at [403, 306] on div "No se encontró saldo mp en el balance del usuario" at bounding box center [287, 305] width 342 height 16
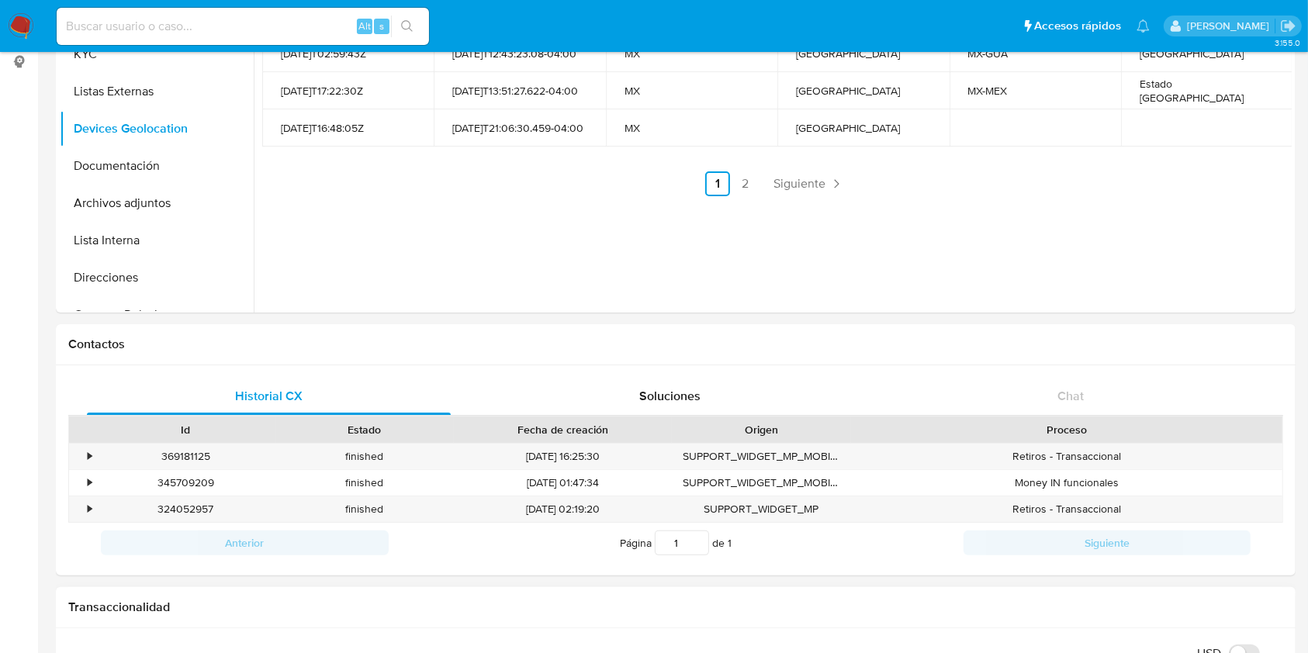
scroll to position [0, 0]
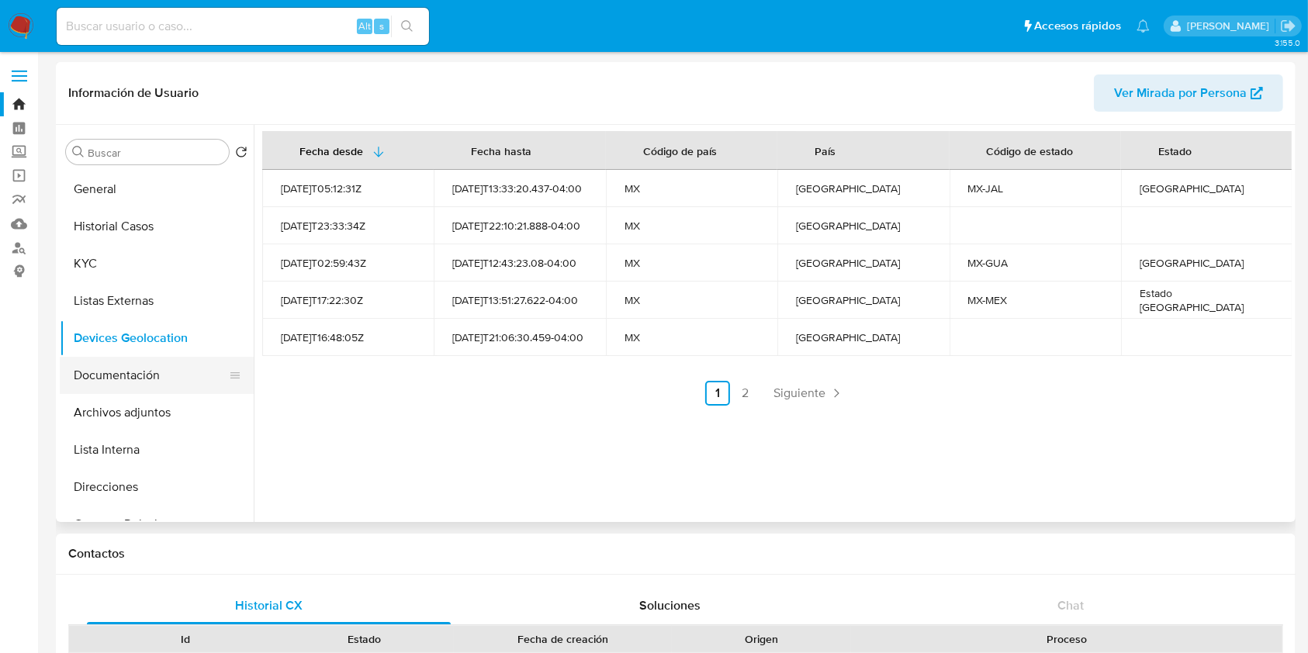
click at [146, 372] on button "Documentación" at bounding box center [151, 375] width 182 height 37
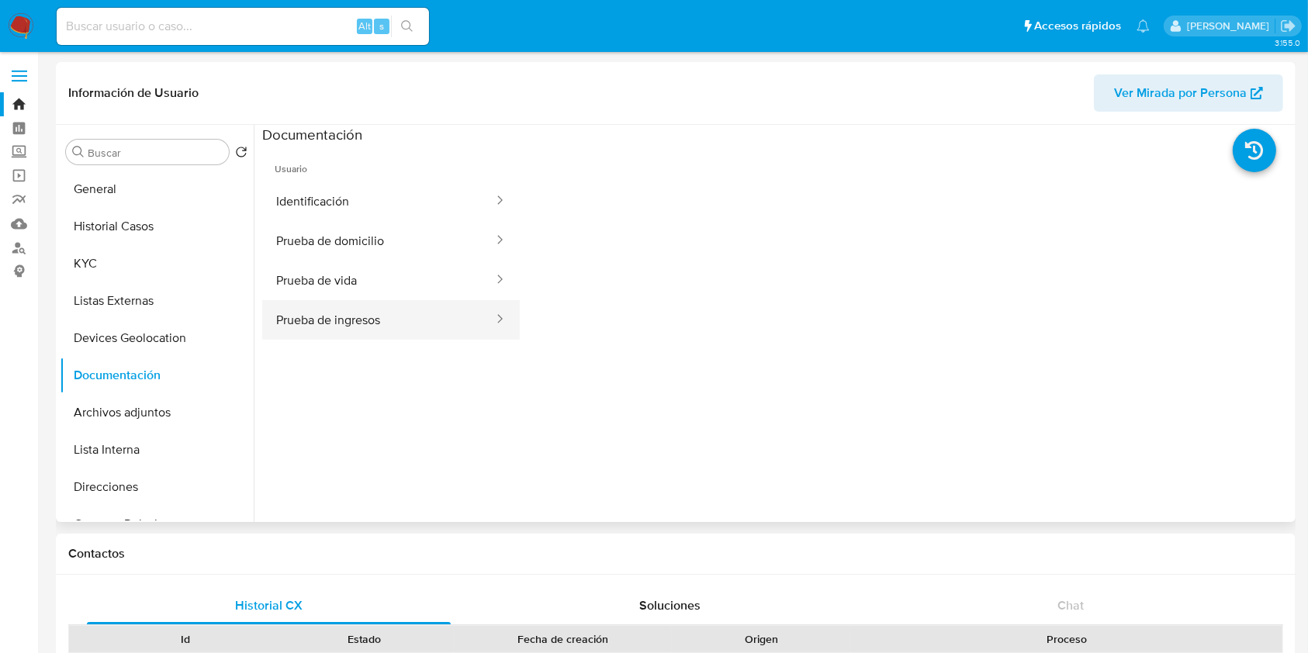
click at [366, 323] on button "Prueba de ingresos" at bounding box center [378, 320] width 233 height 40
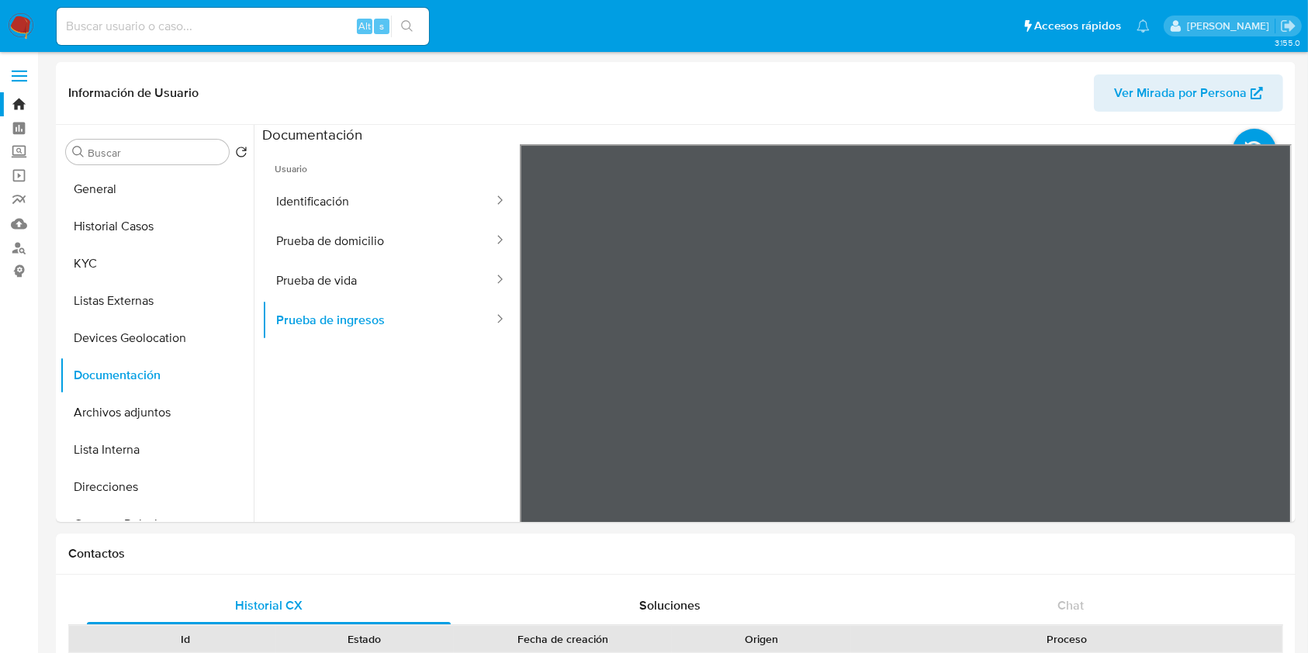
click at [371, 288] on button "Prueba de vida" at bounding box center [378, 281] width 233 height 40
click at [354, 248] on button "Prueba de domicilio" at bounding box center [378, 241] width 233 height 40
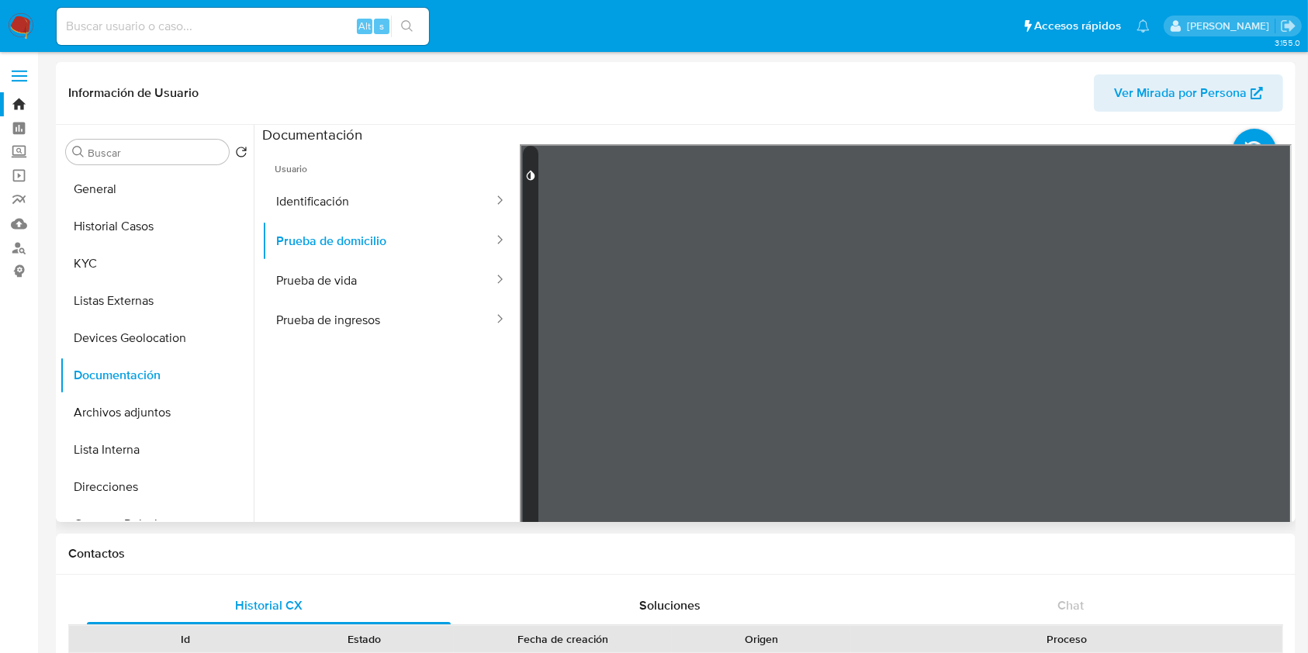
click at [526, 177] on icon at bounding box center [530, 175] width 12 height 12
click at [607, 206] on div at bounding box center [906, 398] width 772 height 509
click at [665, 241] on div at bounding box center [906, 398] width 772 height 509
click at [818, 366] on div at bounding box center [906, 398] width 772 height 509
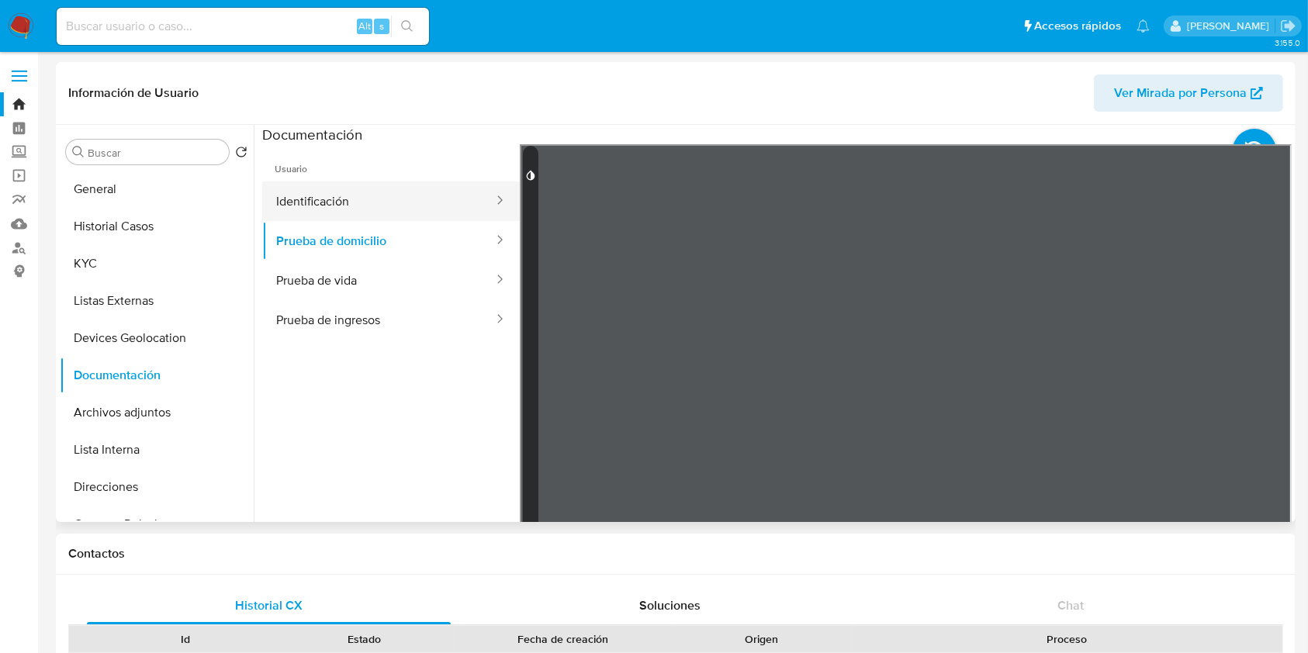
click at [337, 190] on button "Identificación" at bounding box center [378, 202] width 233 height 40
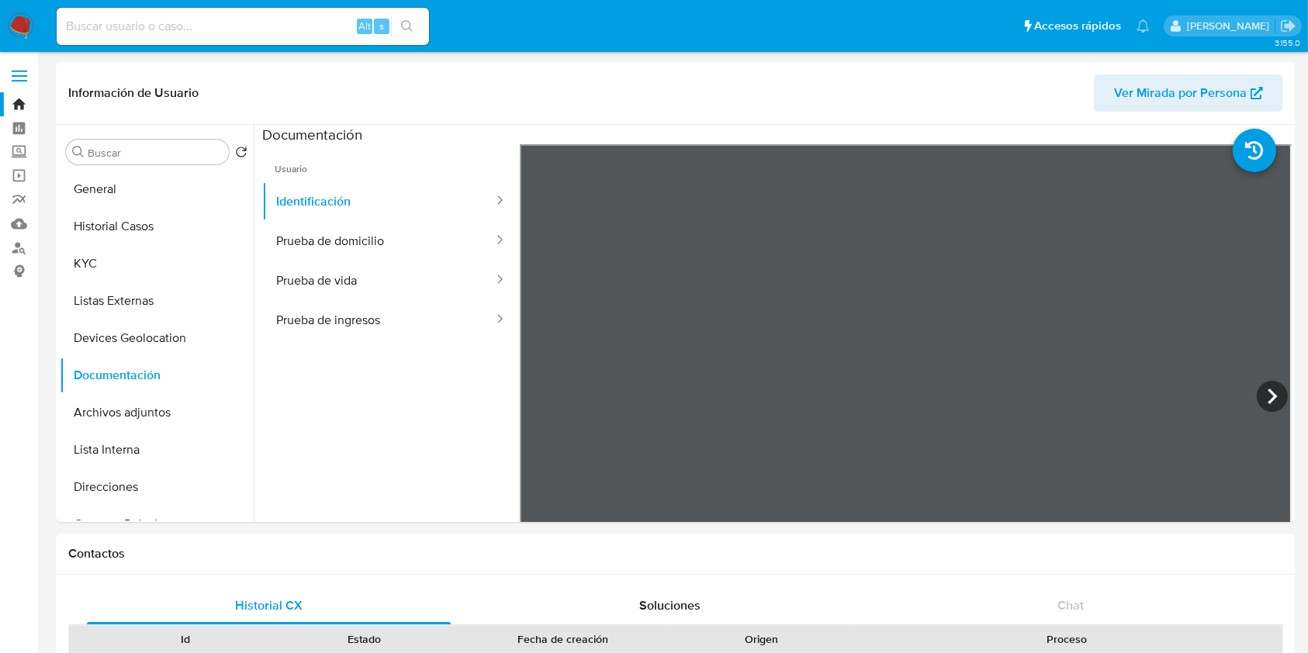
click at [0, 12] on nav "Pausado Ver notificaciones Alt s Accesos rápidos Presiona las siguientes teclas…" at bounding box center [654, 26] width 1308 height 52
click at [1266, 407] on icon at bounding box center [1272, 396] width 31 height 31
click at [358, 408] on ul "Usuario Identificación Prueba de domicilio Prueba de vida Prueba de ingresos" at bounding box center [391, 367] width 258 height 447
click at [388, 419] on ul "Usuario Identificación Prueba de domicilio Prueba de vida Prueba de ingresos" at bounding box center [391, 367] width 258 height 447
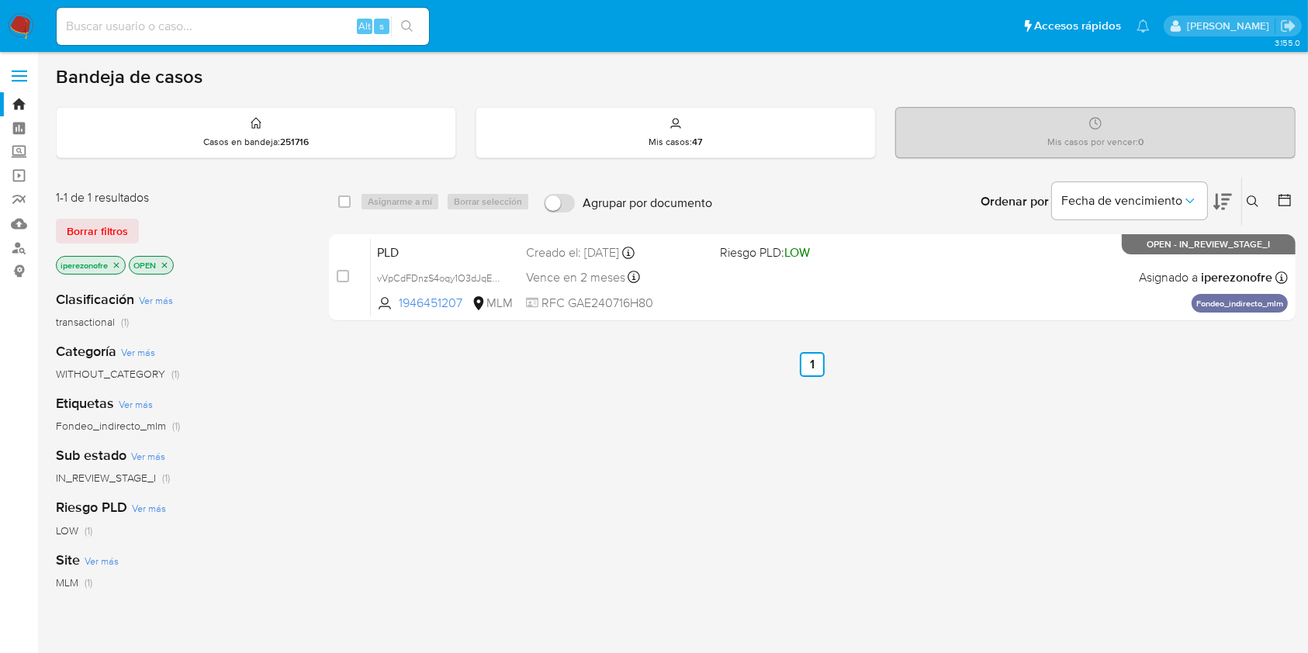
click at [663, 428] on div "select-all-cases-checkbox Asignarme a mí Borrar selección Agrupar por documento…" at bounding box center [812, 528] width 967 height 703
click at [770, 462] on div "select-all-cases-checkbox Asignarme a mí Borrar selección Agrupar por documento…" at bounding box center [812, 528] width 967 height 703
